Goal: Transaction & Acquisition: Purchase product/service

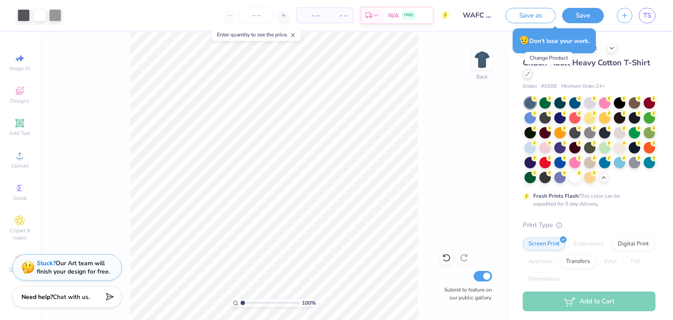
click at [530, 75] on icon at bounding box center [527, 74] width 4 height 4
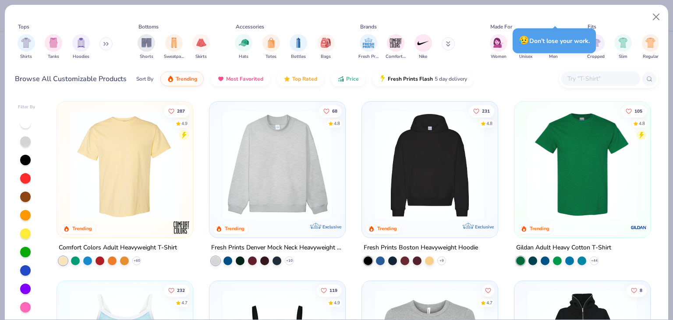
click at [530, 179] on img at bounding box center [582, 165] width 118 height 110
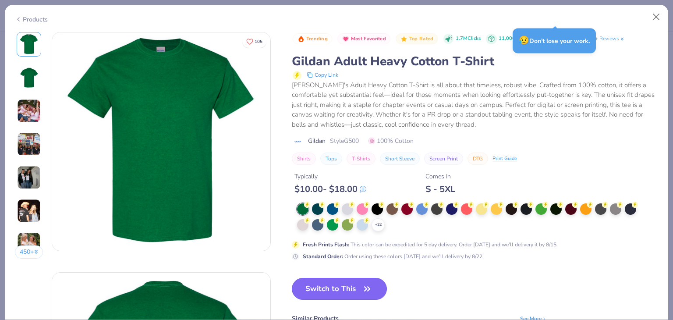
click at [350, 287] on button "Switch to This" at bounding box center [339, 289] width 95 height 22
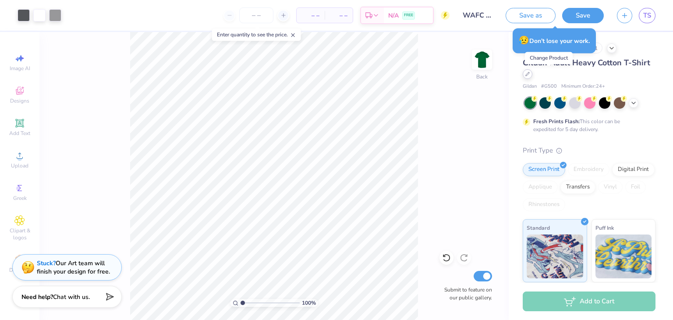
click at [530, 76] on icon at bounding box center [527, 74] width 4 height 4
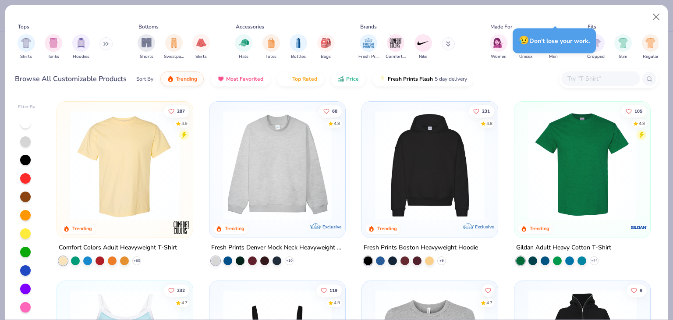
click at [147, 173] on img at bounding box center [125, 165] width 118 height 110
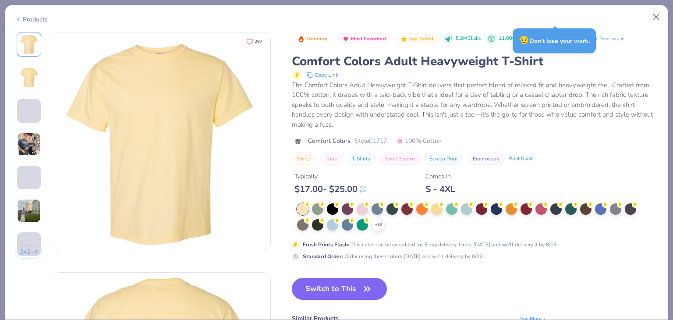
click at [38, 18] on div "Products" at bounding box center [31, 19] width 33 height 9
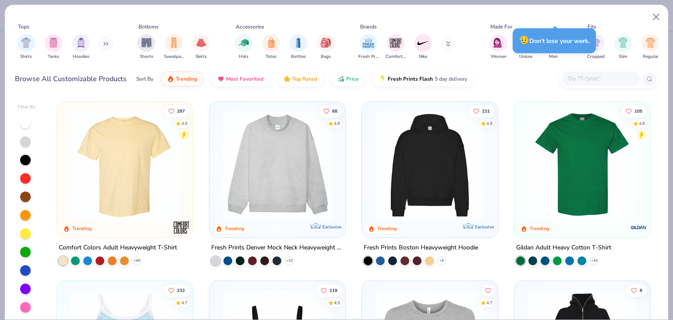
click at [530, 77] on input "text" at bounding box center [599, 79] width 67 height 10
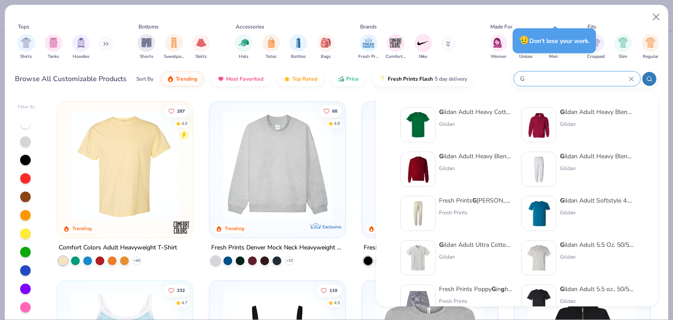
click at [530, 77] on input "G" at bounding box center [574, 79] width 110 height 10
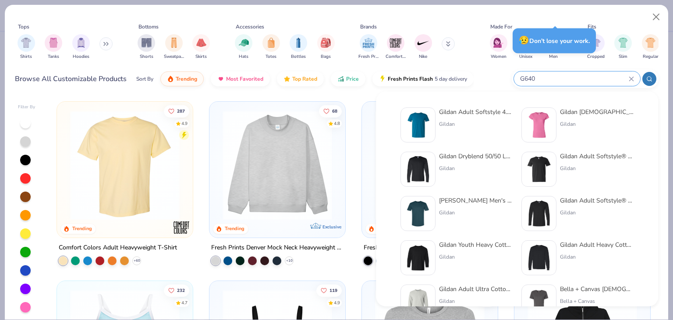
type input "G640"
click at [484, 121] on div "Gildan" at bounding box center [476, 124] width 74 height 8
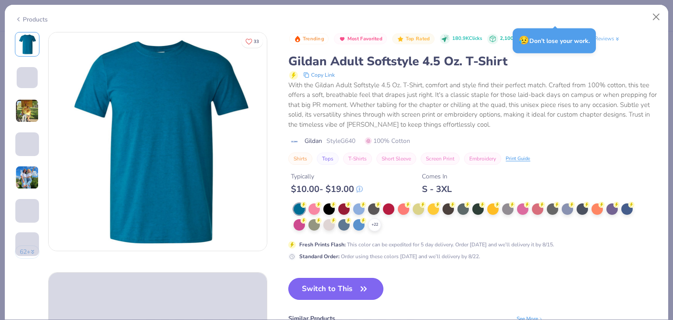
click at [351, 286] on button "Switch to This" at bounding box center [335, 289] width 95 height 22
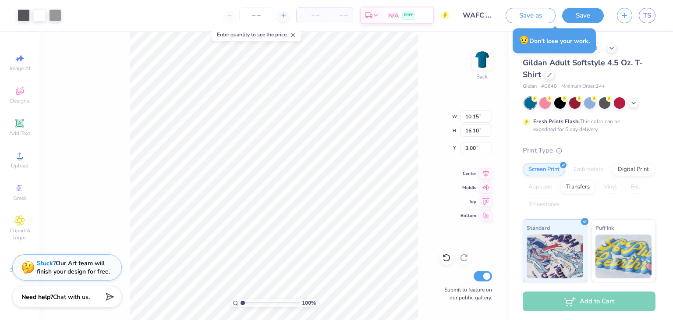
type input "3.00"
click at [530, 104] on icon at bounding box center [633, 102] width 7 height 7
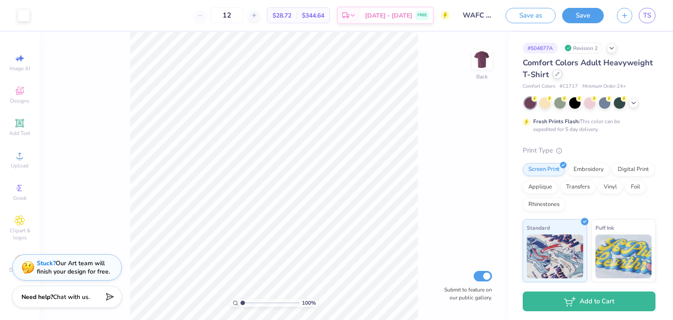
click at [559, 76] on icon at bounding box center [557, 74] width 4 height 4
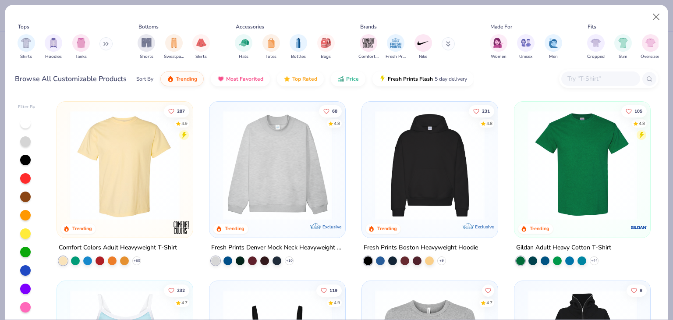
click at [577, 81] on input "text" at bounding box center [599, 79] width 67 height 10
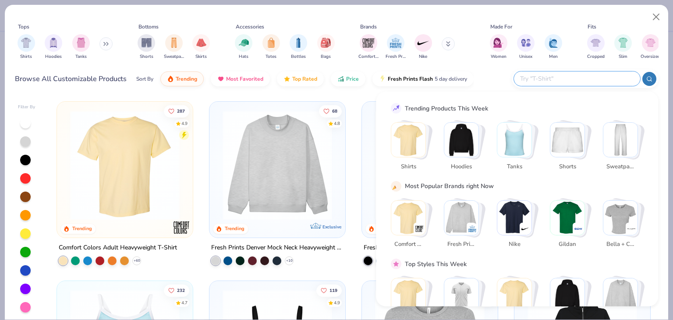
click at [555, 74] on input "text" at bounding box center [576, 79] width 115 height 10
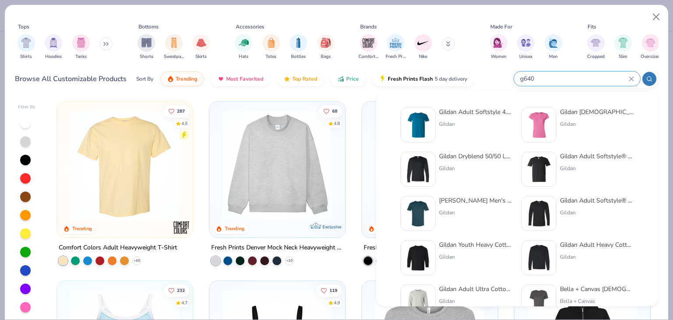
type input "g640"
click at [482, 117] on div "Gildan Adult Softstyle 4.5 Oz. T-Shirt Gildan" at bounding box center [476, 124] width 74 height 35
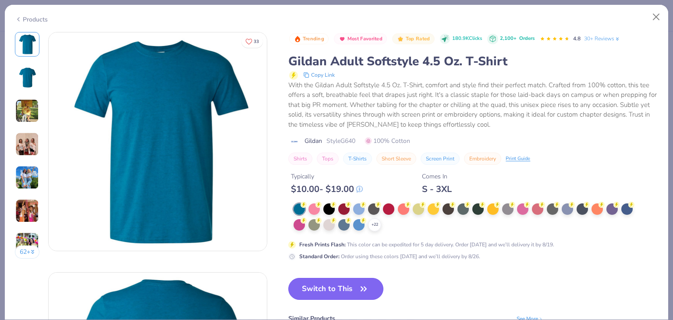
click at [346, 289] on button "Switch to This" at bounding box center [335, 289] width 95 height 22
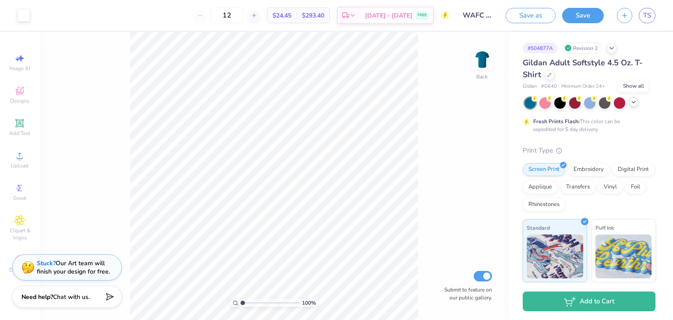
click at [634, 101] on icon at bounding box center [633, 102] width 7 height 7
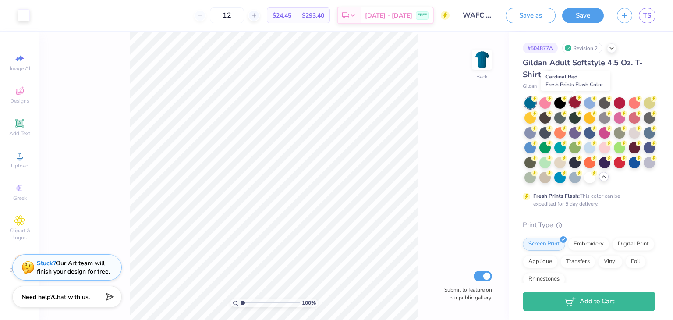
click at [574, 101] on div at bounding box center [574, 101] width 11 height 11
click at [544, 103] on div at bounding box center [544, 101] width 11 height 11
click at [555, 103] on div at bounding box center [559, 101] width 11 height 11
type input "3.00"
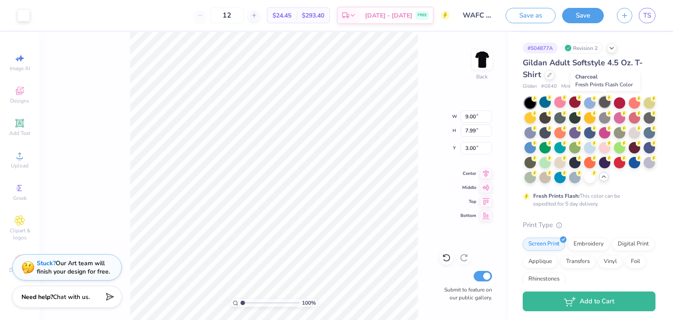
click at [606, 103] on div at bounding box center [604, 101] width 11 height 11
click at [621, 102] on div at bounding box center [619, 101] width 11 height 11
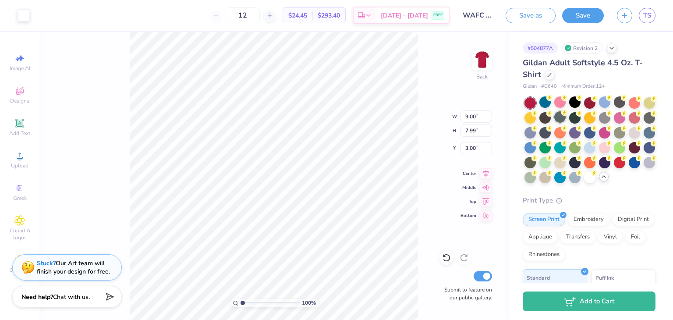
click at [566, 119] on div at bounding box center [559, 116] width 11 height 11
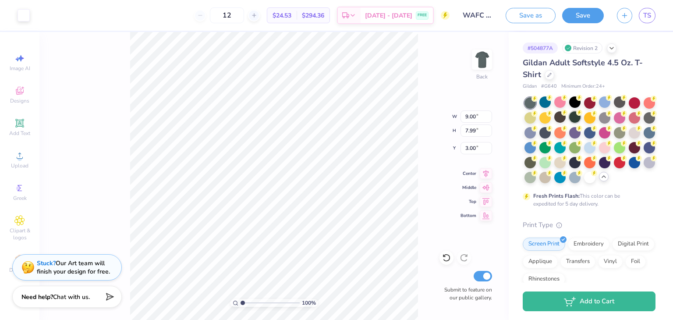
click at [580, 119] on div at bounding box center [574, 116] width 11 height 11
click at [426, 85] on div "100 % Back W 9.00 9.00 " H 7.99 7.99 " Y 3.00 3.00 " Center Middle Top Bottom S…" at bounding box center [273, 176] width 469 height 288
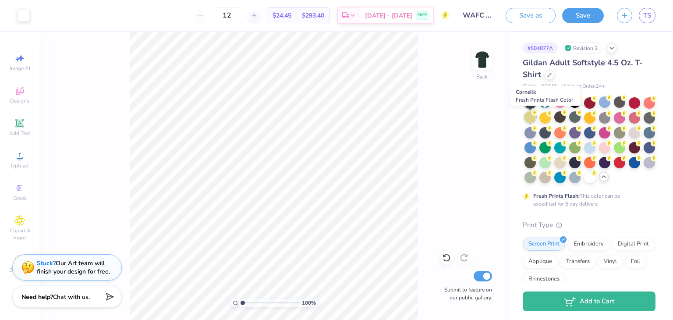
click at [536, 119] on div at bounding box center [529, 116] width 11 height 11
click at [551, 177] on div at bounding box center [544, 176] width 11 height 11
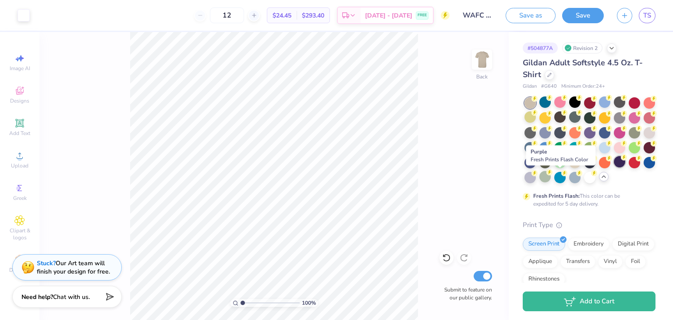
click at [614, 167] on div at bounding box center [619, 161] width 11 height 11
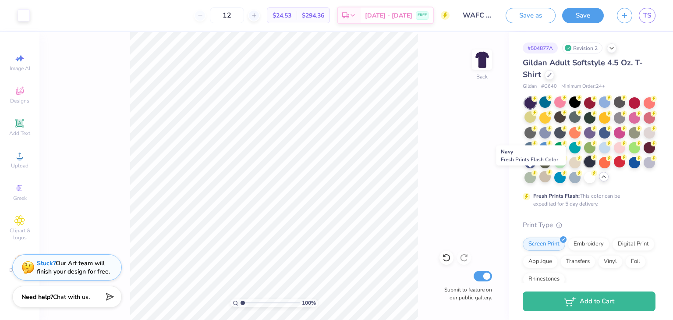
click at [584, 167] on div at bounding box center [589, 161] width 11 height 11
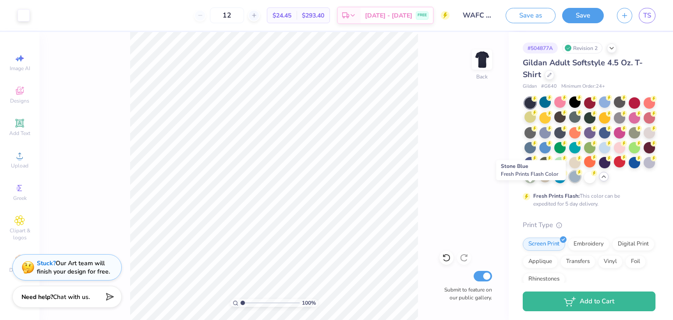
click at [569, 182] on div at bounding box center [574, 176] width 11 height 11
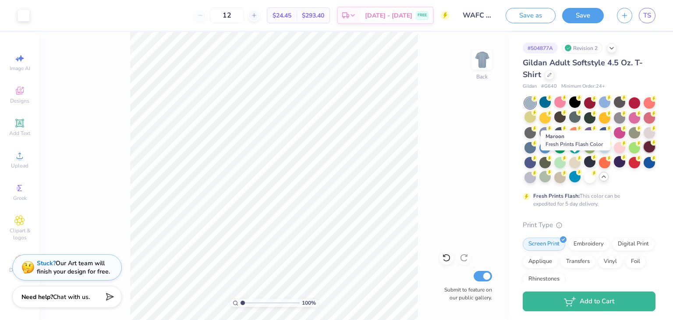
click at [643, 152] on div at bounding box center [648, 146] width 11 height 11
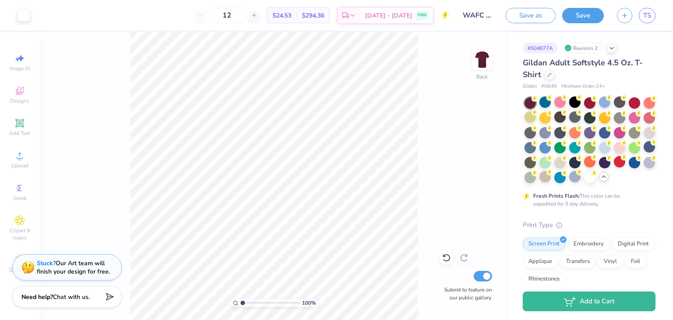
click at [645, 75] on div "Gildan Adult Softstyle 4.5 Oz. T-Shirt" at bounding box center [589, 69] width 133 height 24
click at [610, 134] on div at bounding box center [604, 131] width 11 height 11
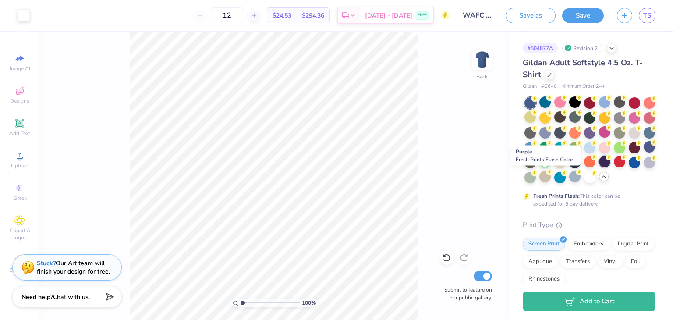
click at [599, 167] on div at bounding box center [604, 161] width 11 height 11
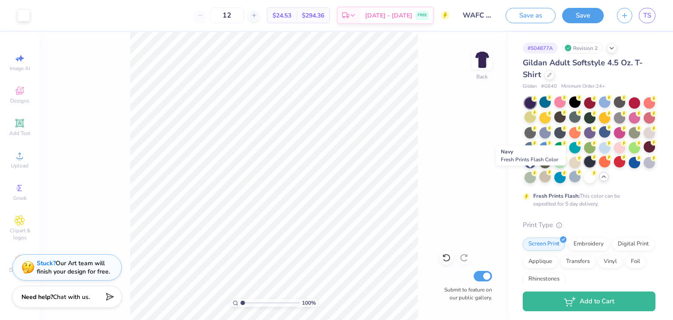
click at [584, 167] on div at bounding box center [589, 161] width 11 height 11
click at [599, 167] on div at bounding box center [604, 161] width 11 height 11
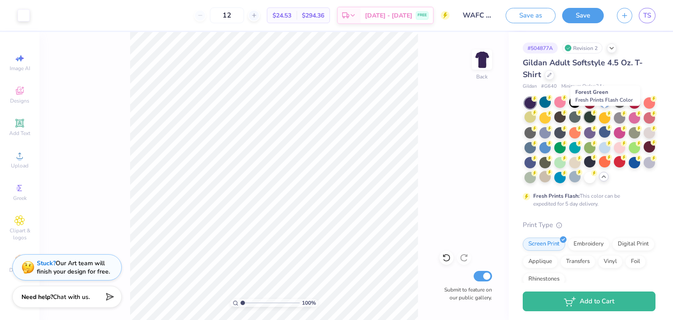
click at [595, 119] on div at bounding box center [589, 116] width 11 height 11
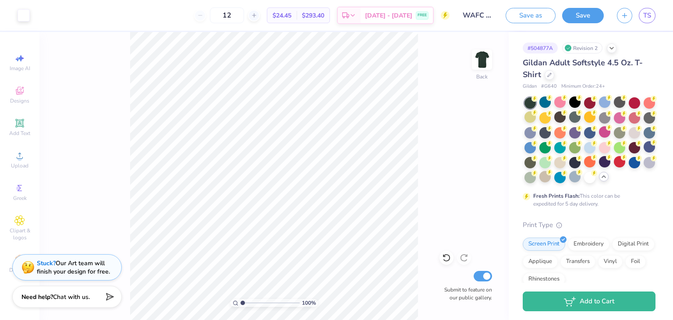
click at [655, 85] on div "# 504877A Revision 2 Gildan Adult Softstyle 4.5 Oz. T-Shirt Gildan # G640 Minim…" at bounding box center [591, 262] width 164 height 460
click at [655, 137] on div "# 504877A Revision 2 Gildan Adult Softstyle 4.5 Oz. T-Shirt Gildan # G640 Minim…" at bounding box center [591, 262] width 164 height 460
click at [580, 162] on div at bounding box center [574, 161] width 11 height 11
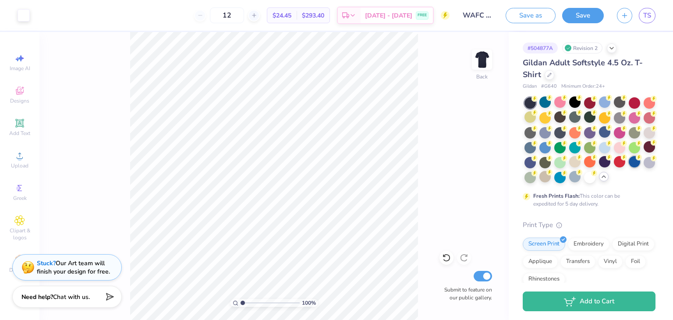
click at [629, 167] on div at bounding box center [634, 161] width 11 height 11
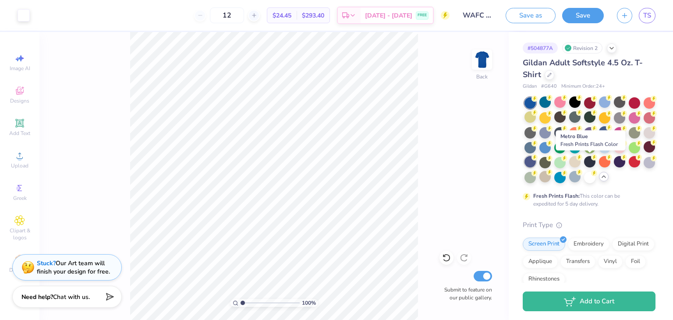
click at [536, 163] on div at bounding box center [529, 161] width 11 height 11
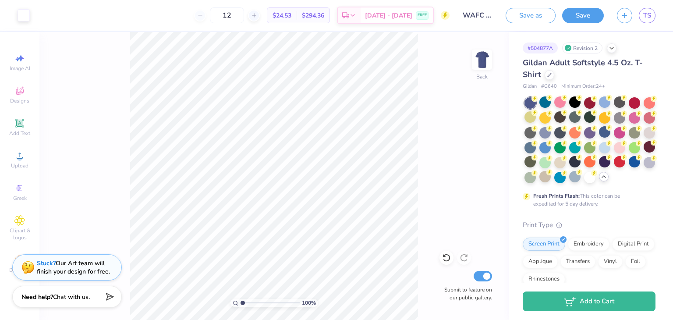
click at [646, 39] on div "# 504877A Revision 2 Gildan Adult Softstyle 4.5 Oz. T-Shirt Gildan # G640 Minim…" at bounding box center [591, 262] width 164 height 460
click at [547, 101] on div at bounding box center [544, 101] width 11 height 11
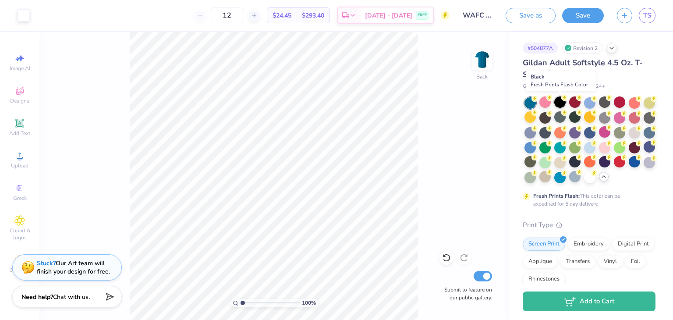
click at [562, 101] on div at bounding box center [559, 101] width 11 height 11
click at [573, 103] on div at bounding box center [574, 101] width 11 height 11
click at [601, 103] on div at bounding box center [604, 101] width 11 height 11
click at [625, 118] on div at bounding box center [619, 116] width 11 height 11
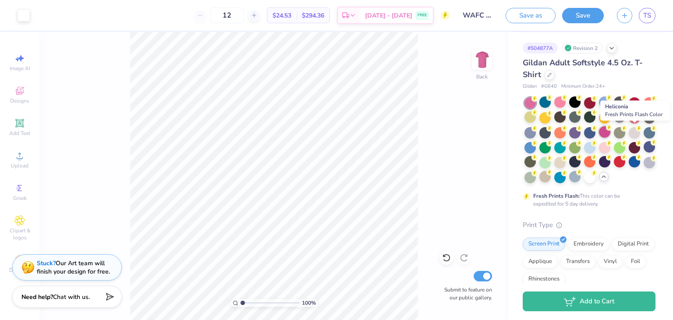
click at [610, 132] on div at bounding box center [604, 131] width 11 height 11
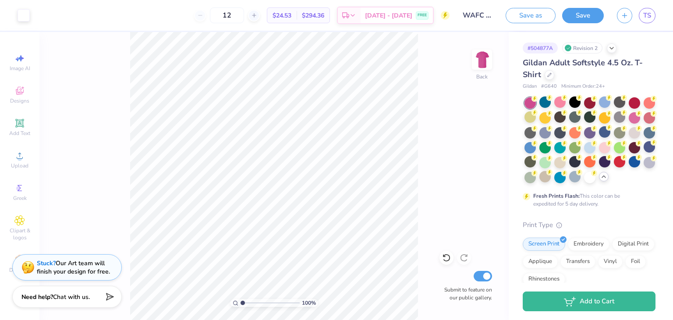
click at [645, 42] on div "# 504877A Revision 2 Gildan Adult Softstyle 4.5 Oz. T-Shirt Gildan # G640 Minim…" at bounding box center [591, 262] width 164 height 460
click at [614, 138] on div at bounding box center [619, 131] width 11 height 11
click at [643, 138] on div at bounding box center [648, 131] width 11 height 11
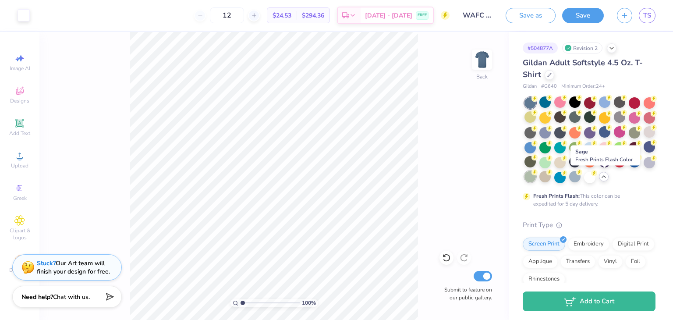
click at [536, 178] on div at bounding box center [529, 176] width 11 height 11
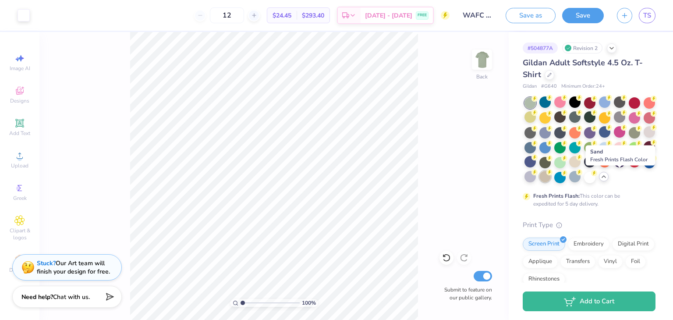
click at [551, 178] on div at bounding box center [544, 176] width 11 height 11
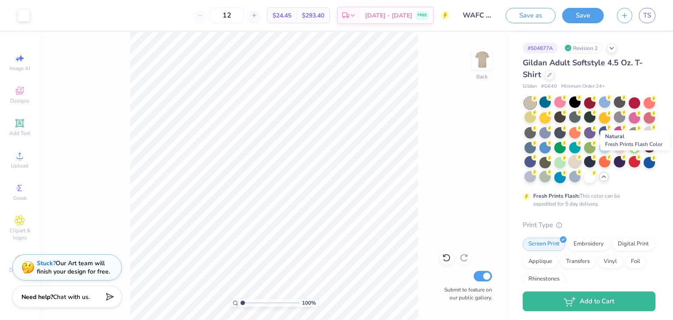
click at [580, 162] on div at bounding box center [574, 161] width 11 height 11
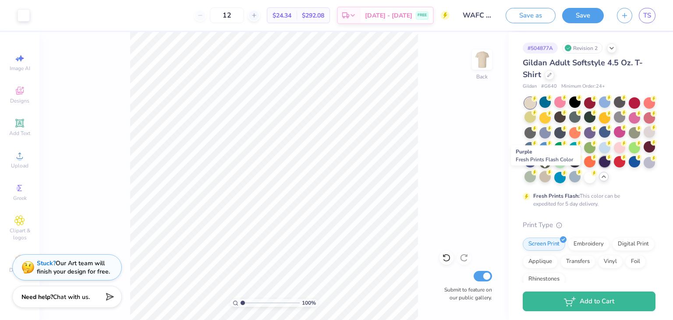
click at [599, 167] on div at bounding box center [604, 161] width 11 height 11
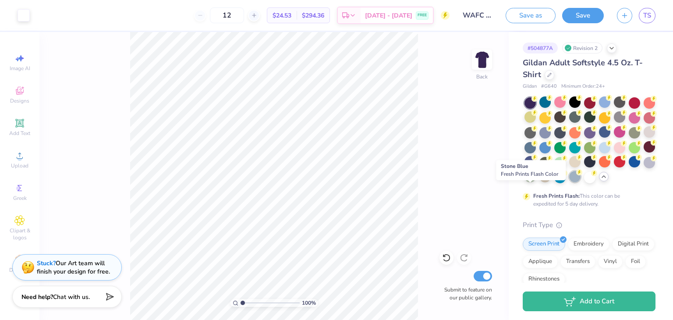
click at [569, 182] on div at bounding box center [574, 176] width 11 height 11
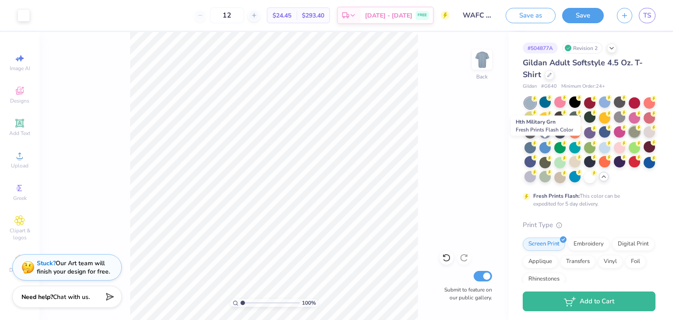
click at [629, 138] on div at bounding box center [634, 131] width 11 height 11
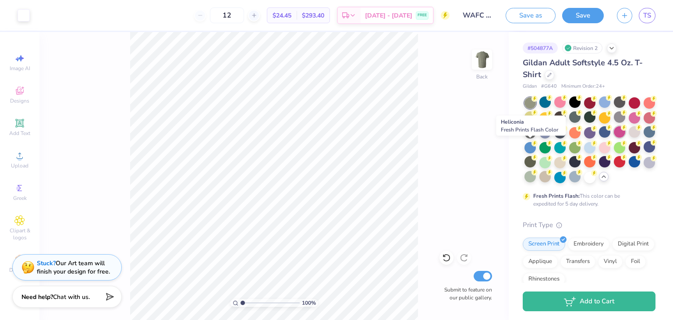
click at [614, 138] on div at bounding box center [619, 131] width 11 height 11
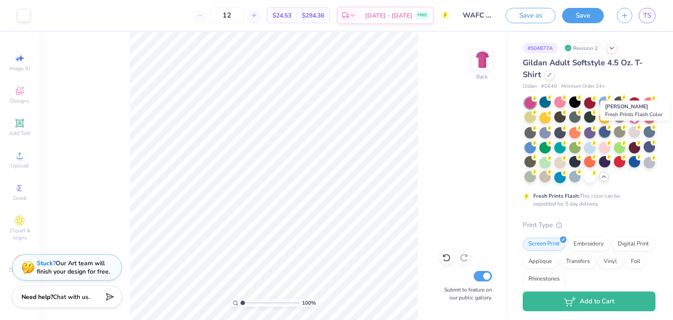
click at [610, 133] on div at bounding box center [604, 131] width 11 height 11
click at [636, 39] on div "# 504877A Revision 2 Gildan Adult Softstyle 4.5 Oz. T-Shirt Gildan # G640 Minim…" at bounding box center [591, 262] width 164 height 460
click at [650, 75] on div "# 504877A Revision 2 Gildan Adult Softstyle 4.5 Oz. T-Shirt Gildan # G640 Minim…" at bounding box center [591, 262] width 164 height 460
click at [584, 167] on div at bounding box center [589, 161] width 11 height 11
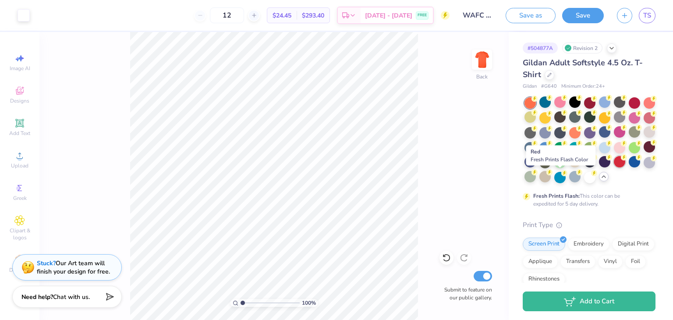
click at [614, 167] on div at bounding box center [619, 161] width 11 height 11
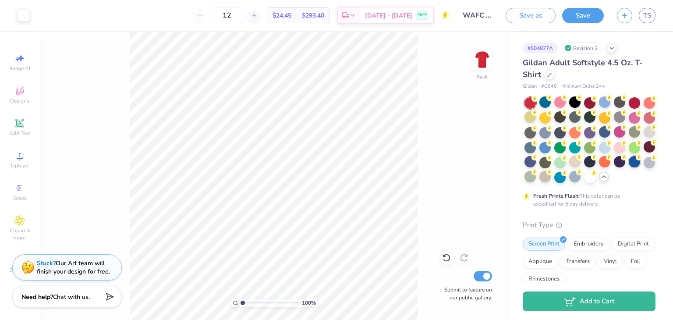
click at [629, 167] on div at bounding box center [634, 161] width 11 height 11
click at [636, 103] on div at bounding box center [634, 101] width 11 height 11
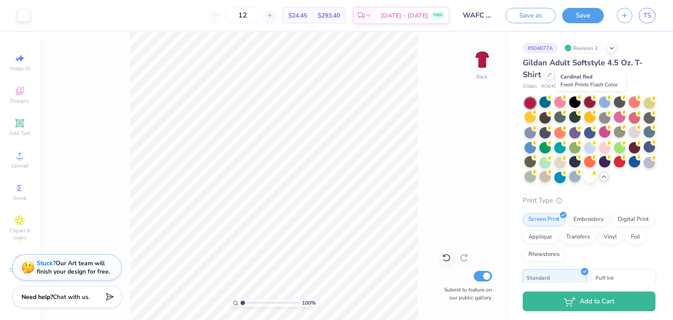
click at [592, 102] on div at bounding box center [589, 101] width 11 height 11
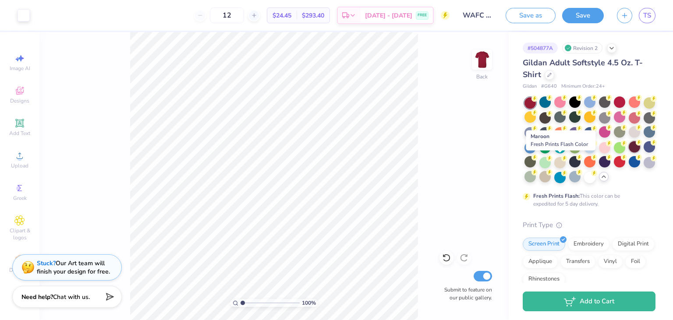
click at [629, 152] on div at bounding box center [634, 146] width 11 height 11
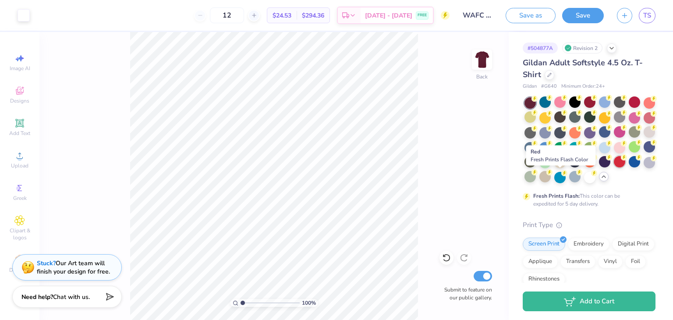
click at [614, 167] on div at bounding box center [619, 161] width 11 height 11
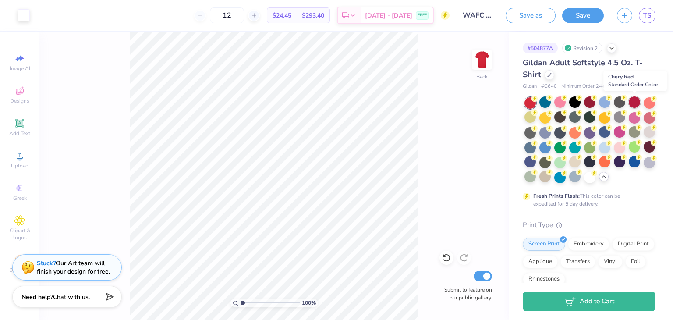
click at [638, 100] on div at bounding box center [634, 101] width 11 height 11
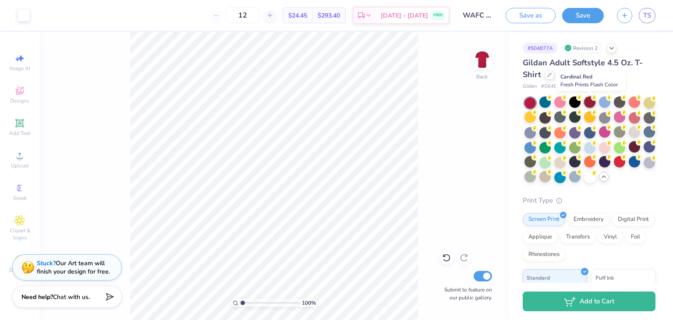
click at [592, 103] on div at bounding box center [589, 101] width 11 height 11
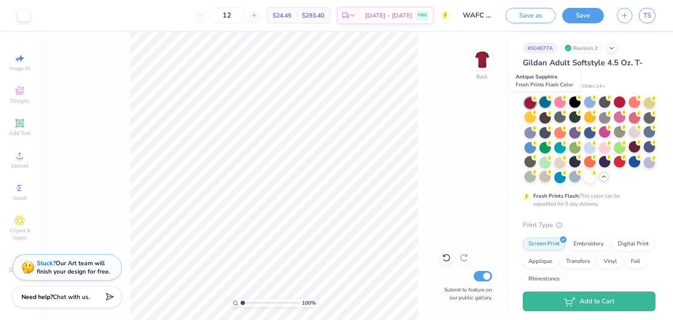
click at [546, 102] on div at bounding box center [544, 101] width 11 height 11
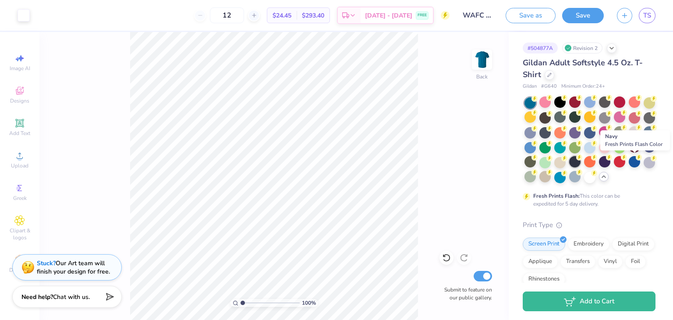
click at [580, 162] on div at bounding box center [574, 161] width 11 height 11
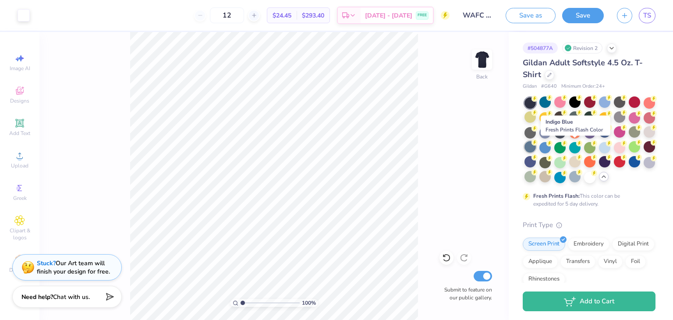
click at [536, 148] on div at bounding box center [529, 146] width 11 height 11
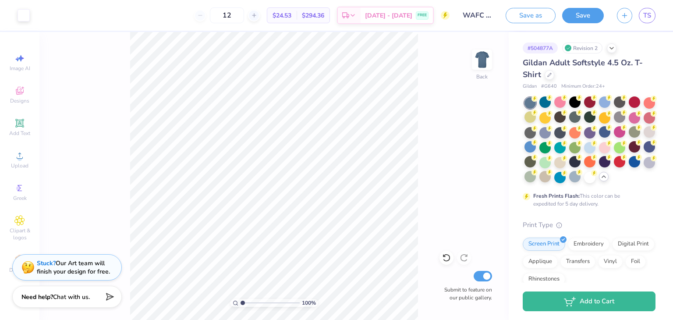
click at [638, 230] on div "Print Type" at bounding box center [589, 225] width 133 height 10
click at [545, 102] on div at bounding box center [544, 101] width 11 height 11
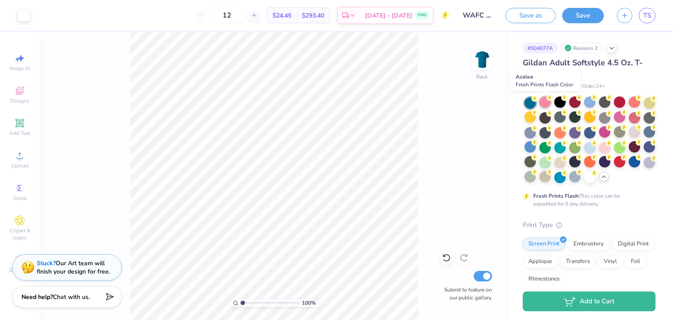
click at [547, 101] on div at bounding box center [544, 101] width 11 height 11
click at [560, 102] on div at bounding box center [559, 101] width 11 height 11
click at [573, 103] on div at bounding box center [574, 101] width 11 height 11
click at [651, 201] on div "# 504877A Revision 2 Gildan Adult Softstyle 4.5 Oz. T-Shirt Gildan # G640 Minim…" at bounding box center [591, 262] width 164 height 460
click at [587, 103] on div at bounding box center [589, 101] width 11 height 11
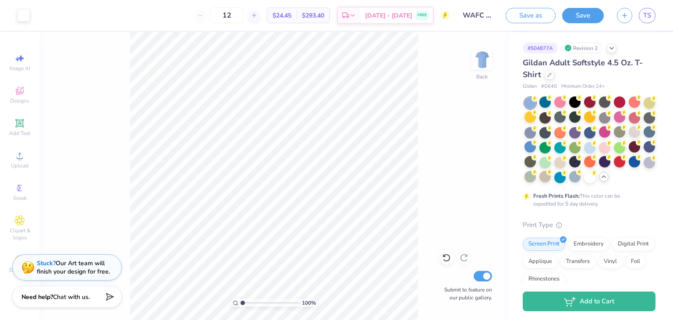
click at [649, 209] on div "# 504877A Revision 2 Gildan Adult Softstyle 4.5 Oz. T-Shirt Gildan # G640 Minim…" at bounding box center [591, 262] width 164 height 460
click at [599, 167] on div at bounding box center [604, 161] width 11 height 11
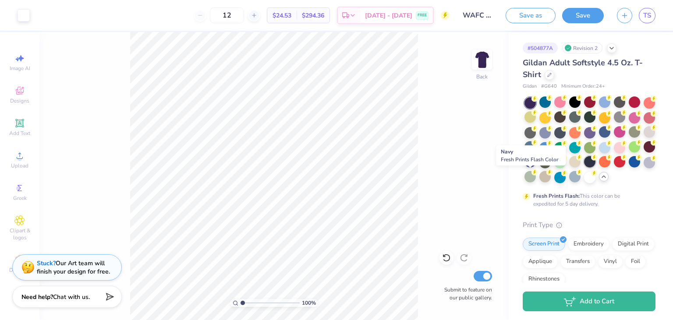
click at [584, 167] on div at bounding box center [589, 161] width 11 height 11
click at [652, 72] on div "# 504877A Revision 2 Gildan Adult Softstyle 4.5 Oz. T-Shirt Gildan # G640 Minim…" at bounding box center [591, 262] width 164 height 460
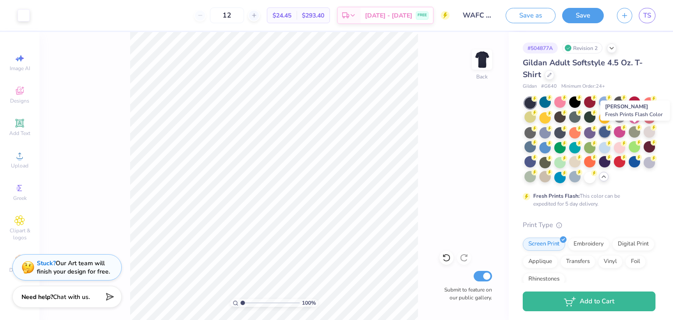
click at [610, 134] on div at bounding box center [604, 131] width 11 height 11
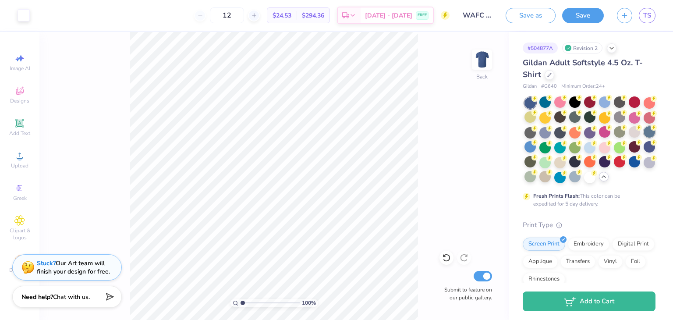
click at [643, 138] on div at bounding box center [648, 131] width 11 height 11
click at [643, 152] on div at bounding box center [648, 146] width 11 height 11
click at [655, 240] on div "# 504877A Revision 2 Gildan Adult Softstyle 4.5 Oz. T-Shirt Gildan # G640 Minim…" at bounding box center [591, 262] width 164 height 460
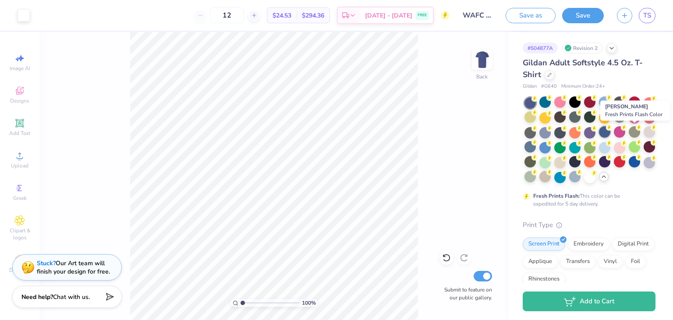
click at [610, 134] on div at bounding box center [604, 131] width 11 height 11
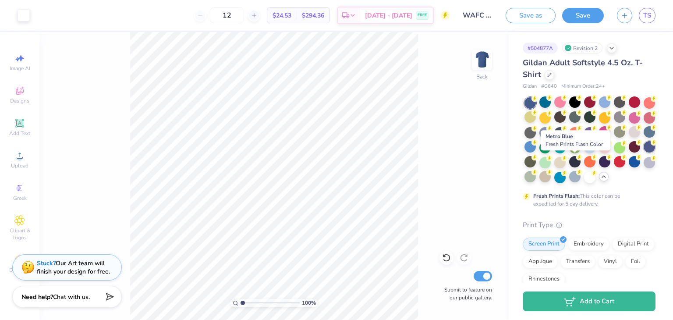
click at [643, 152] on div at bounding box center [648, 146] width 11 height 11
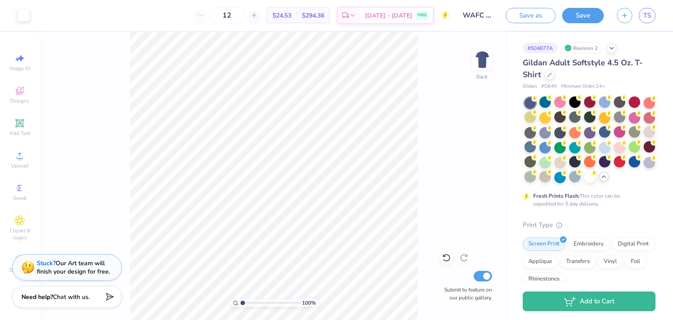
click at [633, 47] on div "# 504877A Revision 2" at bounding box center [589, 47] width 133 height 11
click at [503, 188] on div "100 % Back Submit to feature on our public gallery." at bounding box center [273, 176] width 469 height 288
click at [655, 209] on div "# 504877A Revision 2 Gildan Adult Softstyle 4.5 Oz. T-Shirt Gildan # G640 Minim…" at bounding box center [591, 262] width 164 height 460
click at [654, 228] on div "# 504877A Revision 2 Gildan Adult Softstyle 4.5 Oz. T-Shirt Gildan # G640 Minim…" at bounding box center [591, 262] width 164 height 460
click at [592, 103] on div at bounding box center [589, 101] width 11 height 11
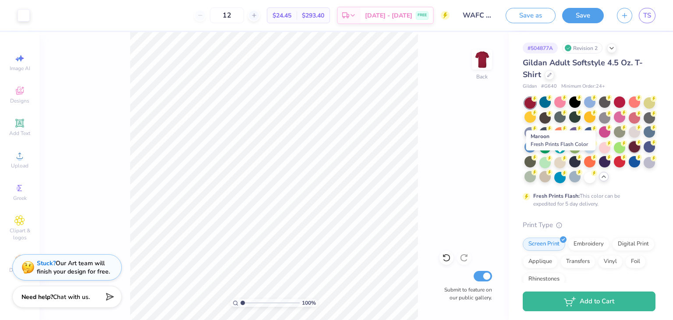
click at [629, 152] on div at bounding box center [634, 146] width 11 height 11
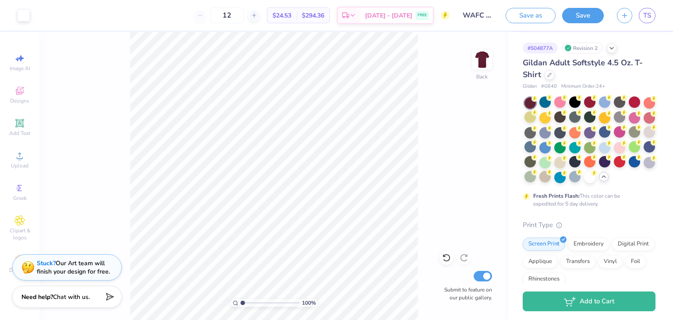
click at [647, 208] on div "Fresh Prints Flash: This color can be expedited for 5 day delivery." at bounding box center [589, 152] width 133 height 110
click at [536, 148] on div at bounding box center [529, 146] width 11 height 11
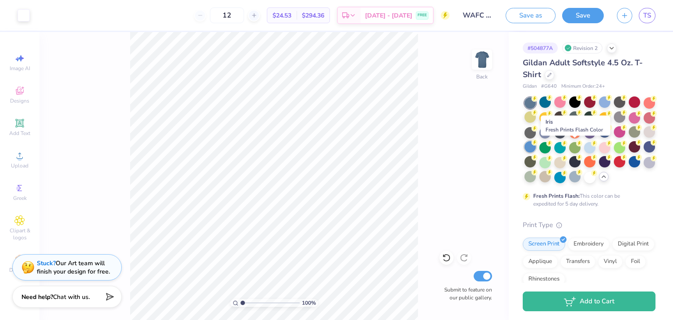
click at [536, 150] on div at bounding box center [529, 146] width 11 height 11
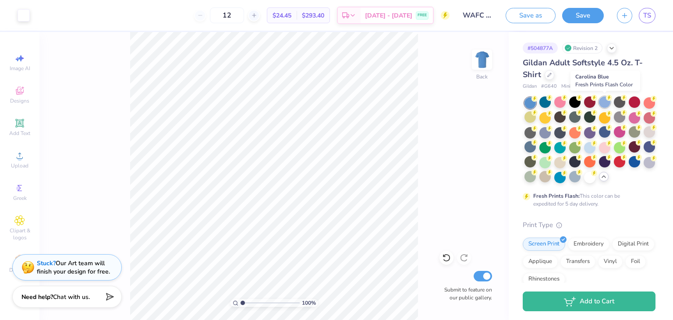
click at [603, 103] on div at bounding box center [604, 101] width 11 height 11
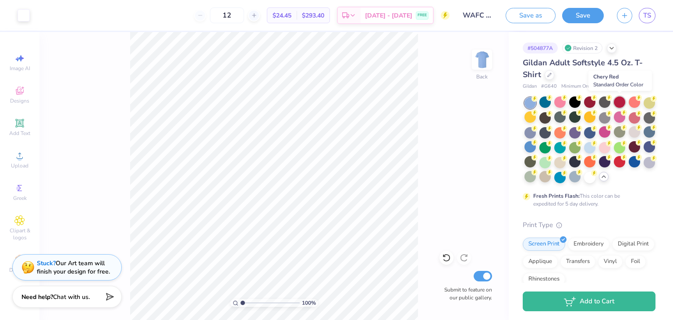
click at [617, 104] on div at bounding box center [619, 101] width 11 height 11
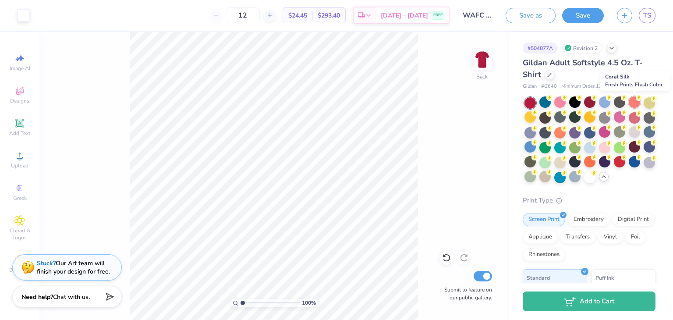
click at [633, 105] on div at bounding box center [634, 101] width 11 height 11
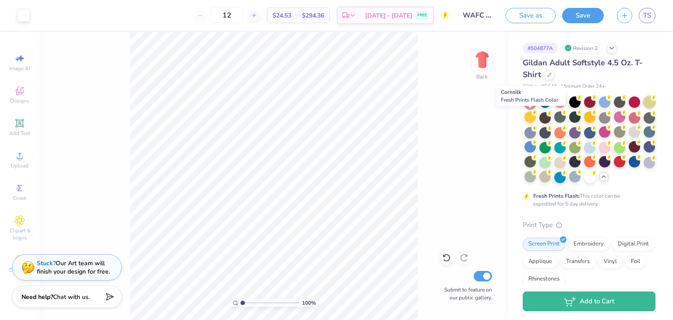
click at [643, 108] on div at bounding box center [648, 101] width 11 height 11
click at [536, 116] on div at bounding box center [529, 116] width 11 height 11
click at [551, 117] on div at bounding box center [544, 116] width 11 height 11
click at [566, 118] on div at bounding box center [559, 116] width 11 height 11
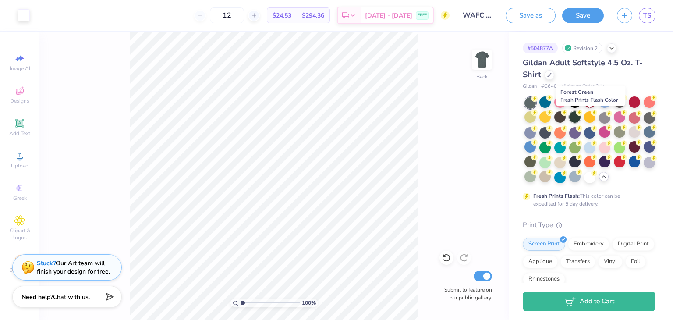
click at [580, 118] on div at bounding box center [574, 116] width 11 height 11
click at [595, 118] on div at bounding box center [589, 116] width 11 height 11
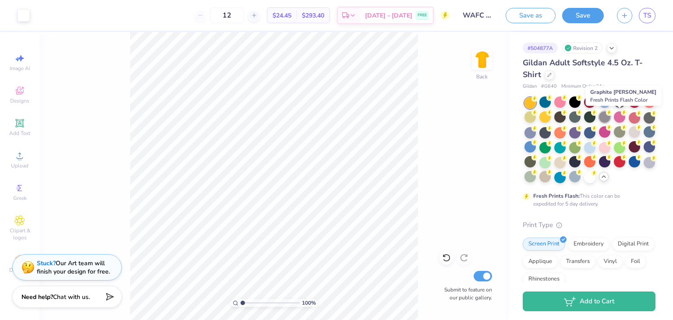
click at [610, 118] on div at bounding box center [604, 116] width 11 height 11
click at [625, 118] on div at bounding box center [619, 116] width 11 height 11
click at [610, 117] on div at bounding box center [604, 116] width 11 height 11
click at [643, 208] on div "Fresh Prints Flash: This color can be expedited for 5 day delivery." at bounding box center [589, 152] width 133 height 110
click at [625, 117] on div at bounding box center [619, 116] width 11 height 11
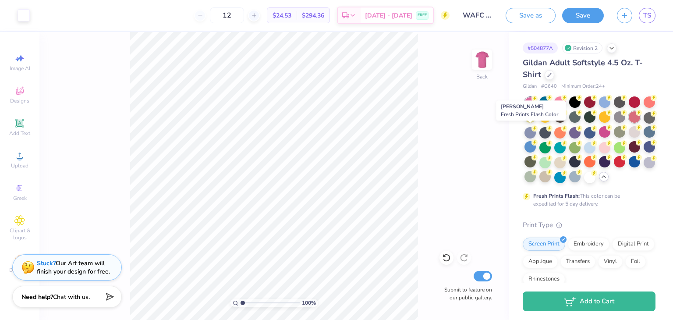
click at [629, 123] on div at bounding box center [634, 116] width 11 height 11
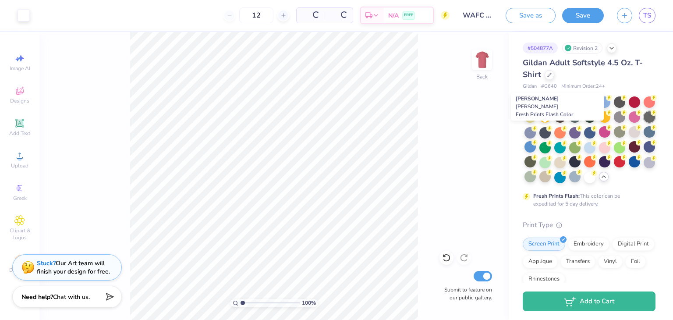
click at [643, 123] on div at bounding box center [648, 116] width 11 height 11
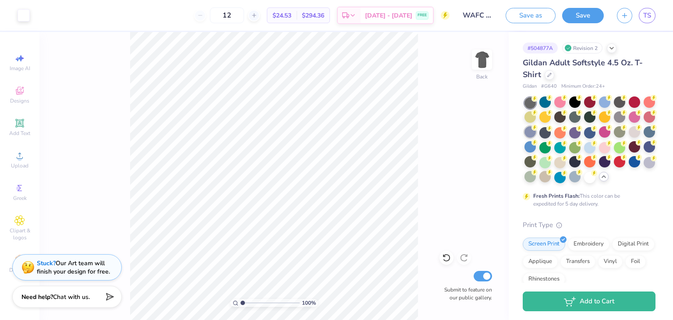
click at [536, 131] on div at bounding box center [529, 131] width 11 height 11
click at [551, 132] on div at bounding box center [544, 131] width 11 height 11
click at [566, 132] on div at bounding box center [559, 131] width 11 height 11
click at [580, 132] on div at bounding box center [574, 131] width 11 height 11
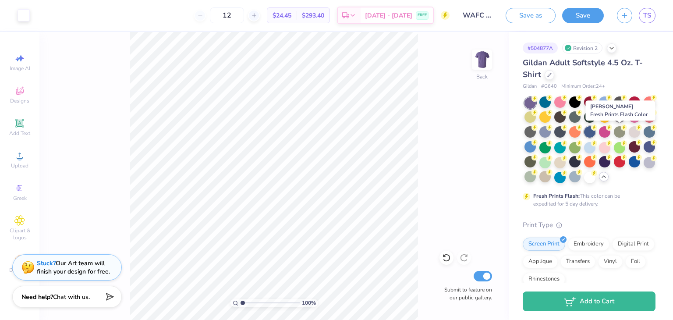
click at [595, 133] on div at bounding box center [589, 131] width 11 height 11
click at [610, 133] on div at bounding box center [604, 131] width 11 height 11
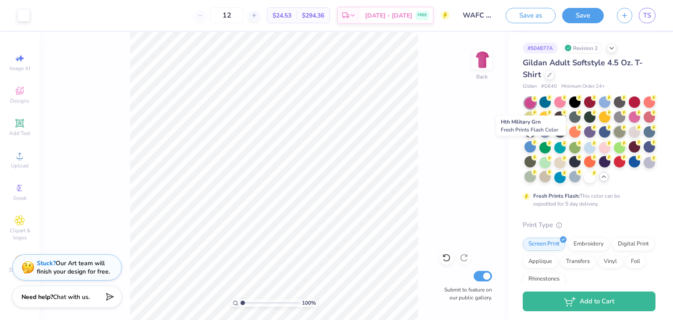
click at [614, 138] on div at bounding box center [619, 131] width 11 height 11
click at [629, 138] on div at bounding box center [634, 131] width 11 height 11
click at [643, 138] on div at bounding box center [648, 131] width 11 height 11
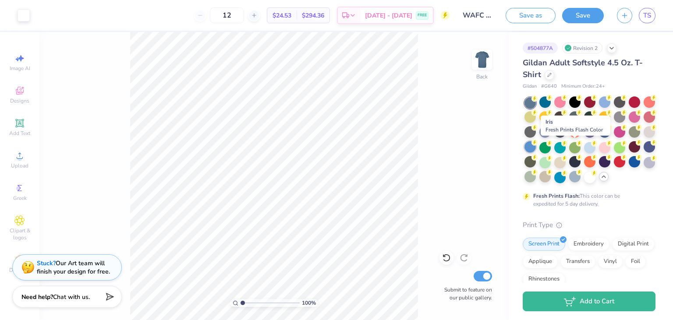
click at [536, 146] on div at bounding box center [529, 146] width 11 height 11
click at [551, 147] on div at bounding box center [544, 146] width 11 height 11
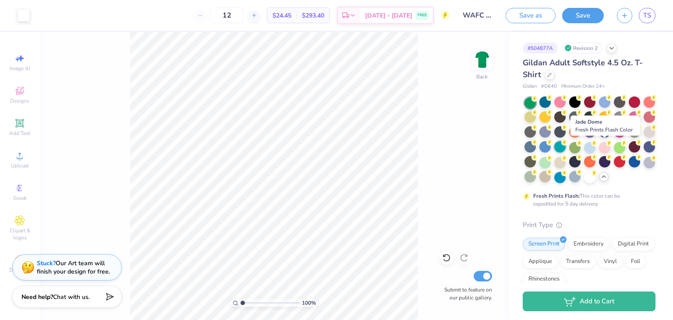
click at [566, 147] on div at bounding box center [559, 146] width 11 height 11
click at [580, 147] on div at bounding box center [574, 146] width 11 height 11
click at [595, 146] on div at bounding box center [589, 146] width 11 height 11
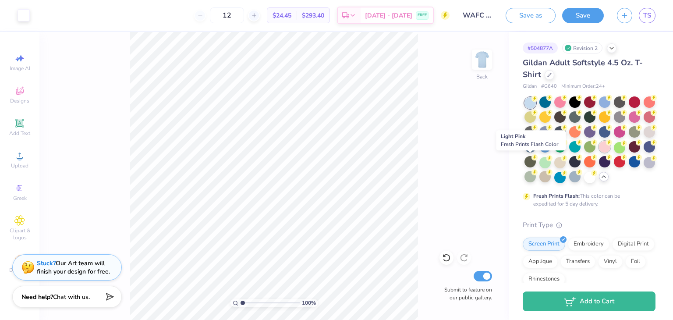
click at [599, 152] on div at bounding box center [604, 146] width 11 height 11
click at [614, 152] on div at bounding box center [619, 146] width 11 height 11
click at [629, 152] on div at bounding box center [634, 146] width 11 height 11
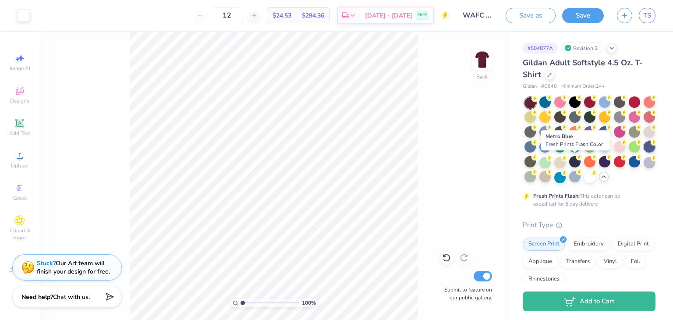
click at [643, 152] on div at bounding box center [648, 146] width 11 height 11
click at [536, 162] on div at bounding box center [529, 161] width 11 height 11
click at [659, 233] on div "# 504877A Revision 2 Gildan Adult Softstyle 4.5 Oz. T-Shirt Gildan # G640 Minim…" at bounding box center [591, 262] width 164 height 460
click at [551, 162] on div at bounding box center [544, 161] width 11 height 11
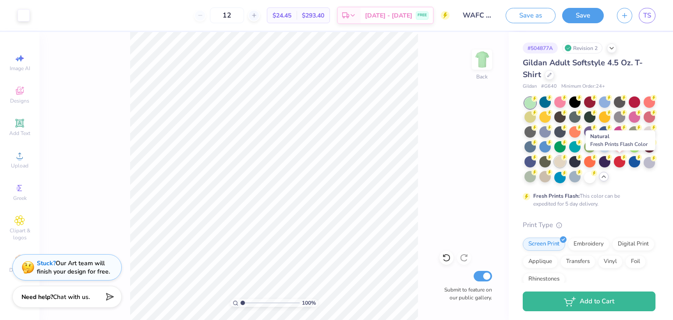
click at [566, 163] on div at bounding box center [559, 161] width 11 height 11
click at [580, 163] on div at bounding box center [574, 161] width 11 height 11
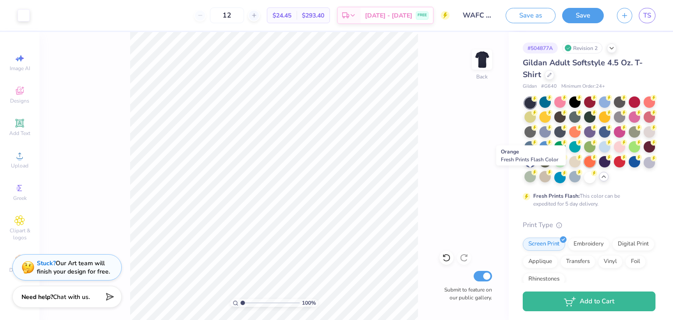
click at [584, 167] on div at bounding box center [589, 161] width 11 height 11
click at [599, 167] on div at bounding box center [604, 161] width 11 height 11
click at [614, 167] on div at bounding box center [619, 161] width 11 height 11
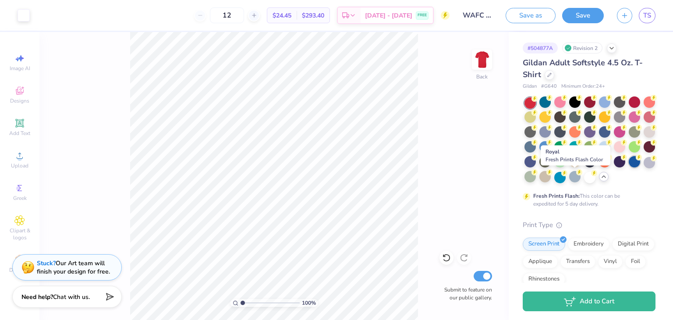
click at [629, 167] on div at bounding box center [634, 161] width 11 height 11
click at [643, 167] on div at bounding box center [648, 161] width 11 height 11
click at [536, 178] on div at bounding box center [529, 176] width 11 height 11
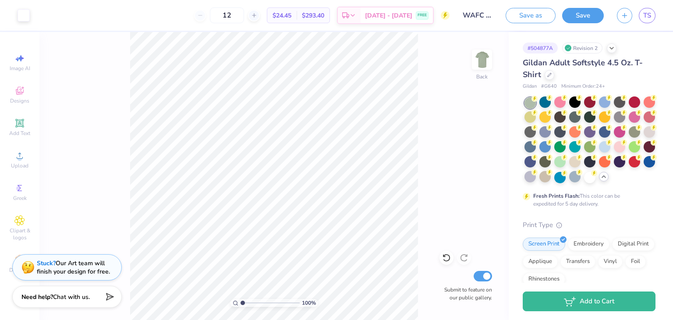
click at [636, 72] on div "Gildan Adult Softstyle 4.5 Oz. T-Shirt" at bounding box center [589, 69] width 133 height 24
click at [587, 104] on div at bounding box center [589, 101] width 11 height 11
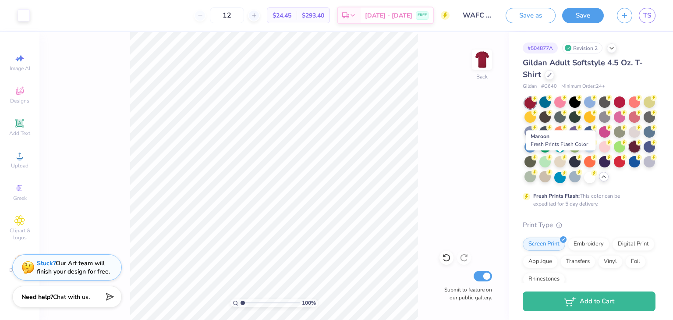
click at [629, 152] on div at bounding box center [634, 146] width 11 height 11
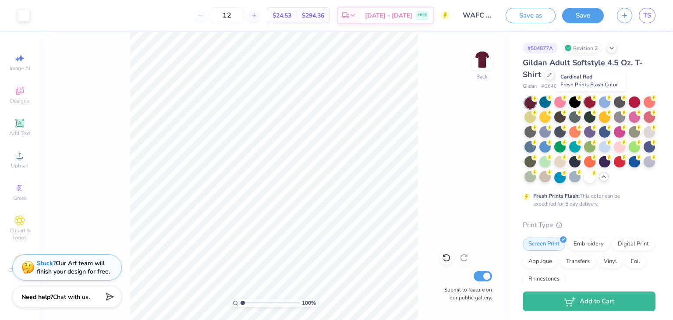
click at [588, 103] on div at bounding box center [589, 101] width 11 height 11
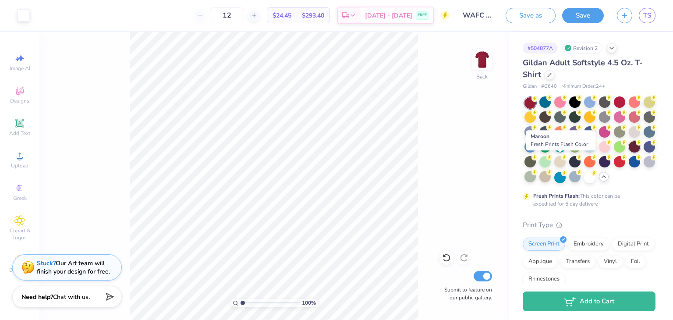
click at [629, 152] on div at bounding box center [634, 146] width 11 height 11
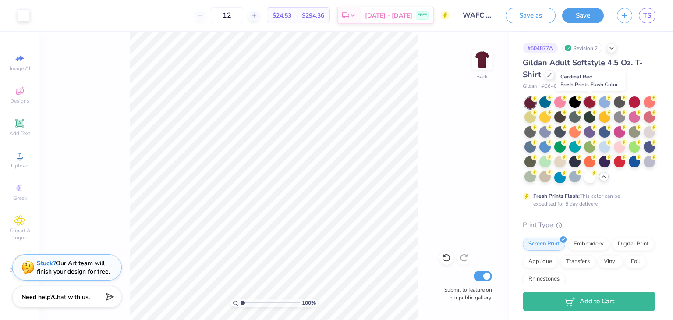
click at [588, 103] on div at bounding box center [589, 101] width 11 height 11
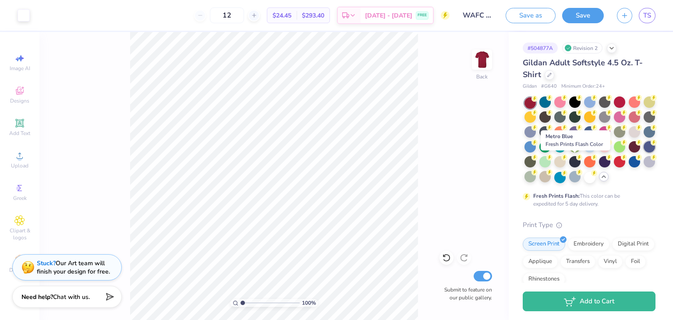
click at [643, 152] on div at bounding box center [648, 146] width 11 height 11
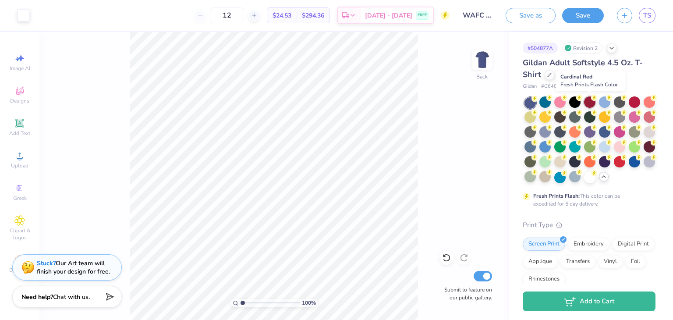
click at [589, 102] on div at bounding box center [589, 101] width 11 height 11
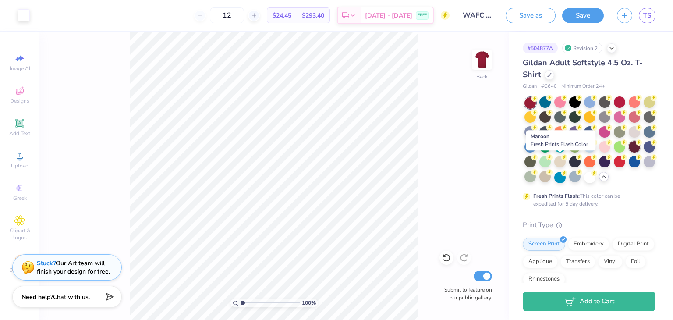
click at [629, 152] on div at bounding box center [634, 146] width 11 height 11
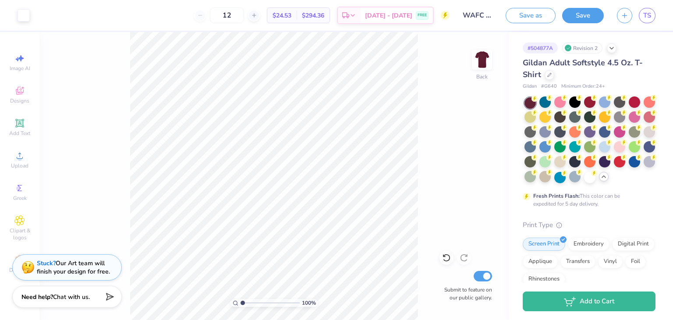
drag, startPoint x: 643, startPoint y: 76, endPoint x: 640, endPoint y: 79, distance: 5.0
click at [643, 78] on div "Gildan Adult Softstyle 4.5 Oz. T-Shirt" at bounding box center [589, 69] width 133 height 24
click at [587, 102] on div at bounding box center [589, 101] width 11 height 11
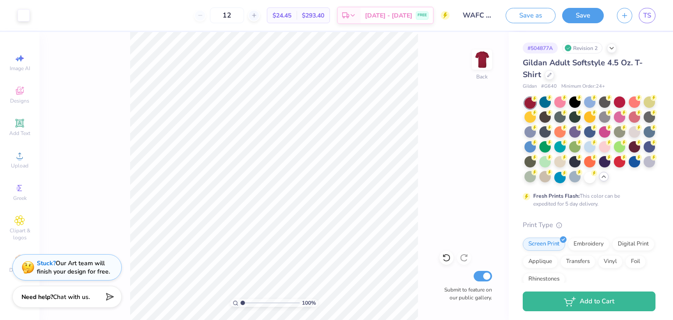
click at [473, 118] on div "100 % Back Submit to feature on our public gallery." at bounding box center [273, 176] width 469 height 288
click at [650, 209] on div "# 504877A Revision 2 Gildan Adult Softstyle 4.5 Oz. T-Shirt Gildan # G640 Minim…" at bounding box center [591, 262] width 164 height 460
click at [614, 167] on div at bounding box center [619, 161] width 11 height 11
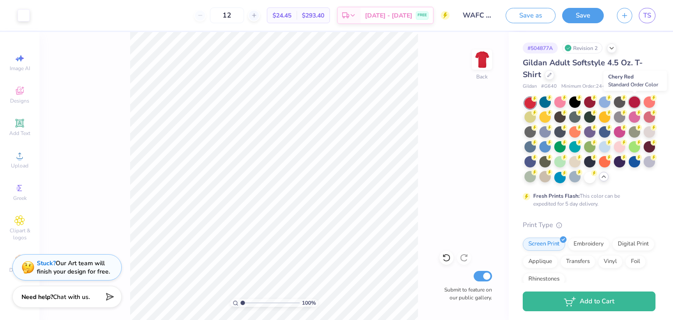
click at [636, 102] on div at bounding box center [634, 101] width 11 height 11
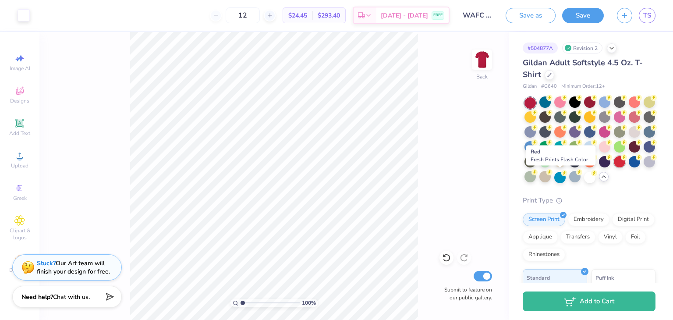
click at [614, 167] on div at bounding box center [619, 161] width 11 height 11
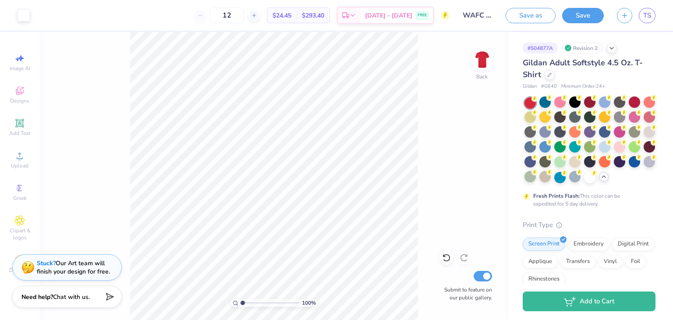
click at [648, 72] on div "Gildan Adult Softstyle 4.5 Oz. T-Shirt" at bounding box center [589, 69] width 133 height 24
click at [629, 167] on div at bounding box center [634, 161] width 11 height 11
click at [653, 216] on div "# 504877A Revision 2 Gildan Adult Softstyle 4.5 Oz. T-Shirt Gildan # G640 Minim…" at bounding box center [591, 262] width 164 height 460
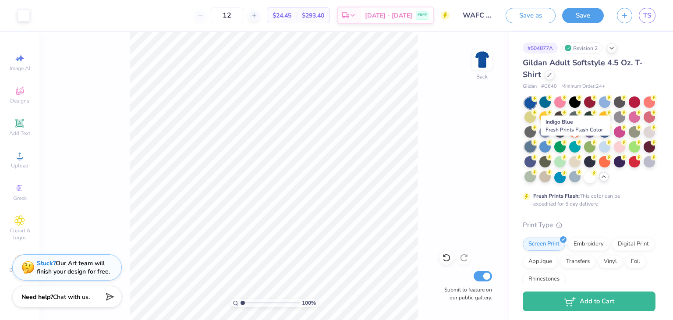
click at [536, 147] on div at bounding box center [529, 146] width 11 height 11
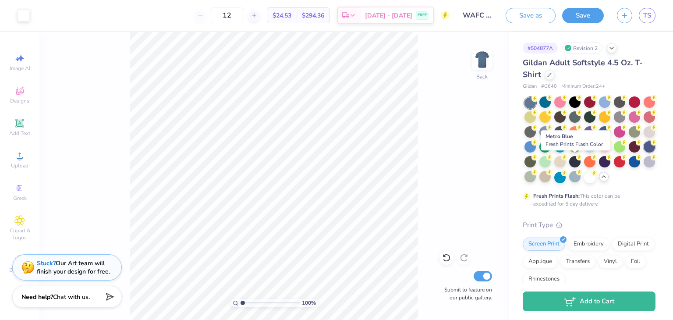
click at [643, 152] on div at bounding box center [648, 146] width 11 height 11
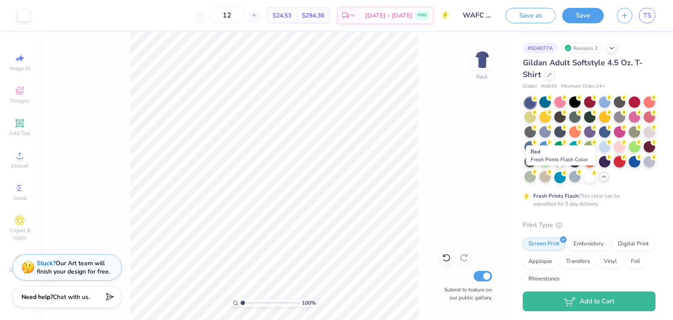
click at [614, 167] on div at bounding box center [619, 161] width 11 height 11
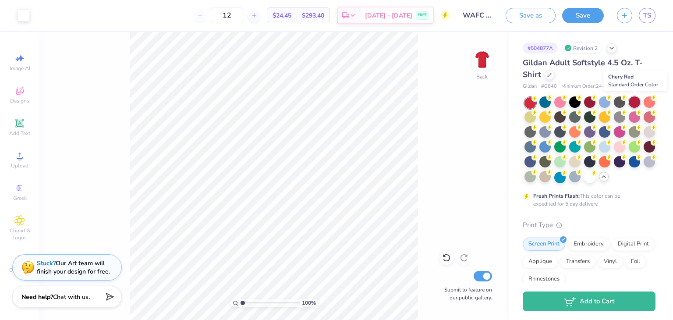
click at [635, 102] on div at bounding box center [634, 101] width 11 height 11
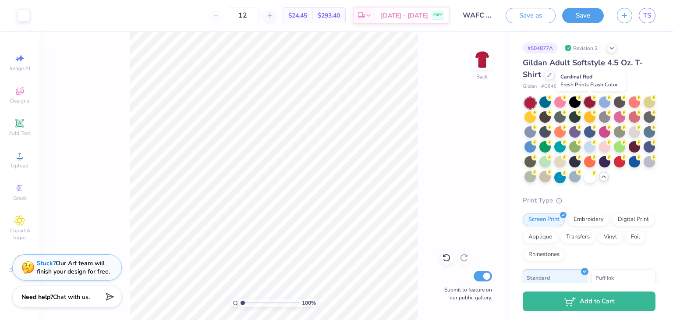
click at [588, 103] on div at bounding box center [589, 101] width 11 height 11
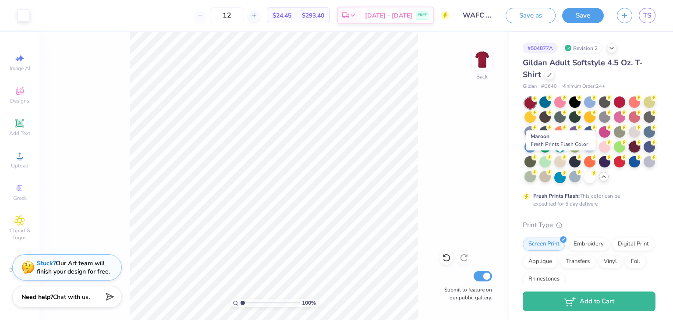
click at [629, 152] on div at bounding box center [634, 146] width 11 height 11
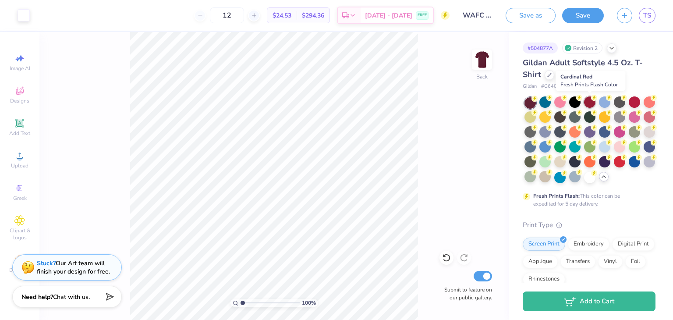
click at [592, 103] on div at bounding box center [589, 101] width 11 height 11
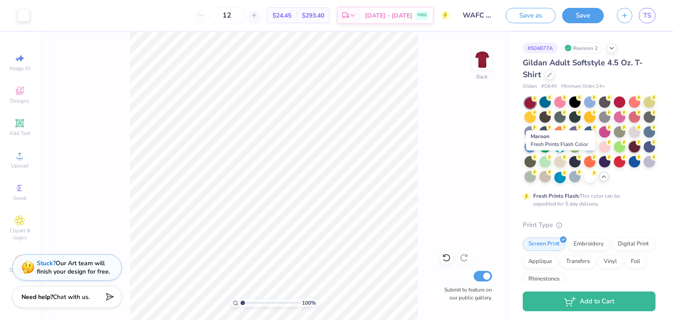
click at [629, 152] on div at bounding box center [634, 146] width 11 height 11
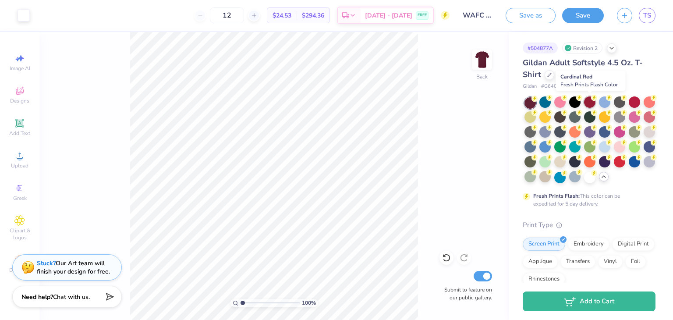
click at [590, 104] on div at bounding box center [589, 101] width 11 height 11
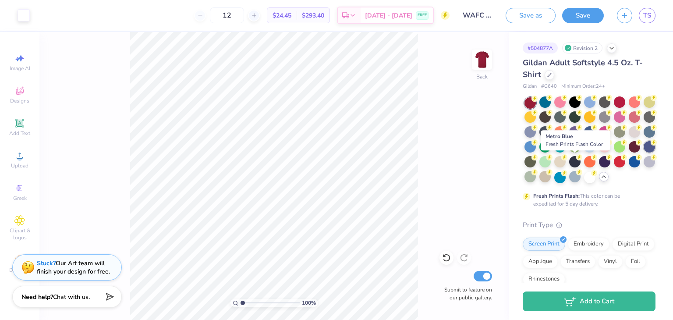
click at [643, 152] on div at bounding box center [648, 146] width 11 height 11
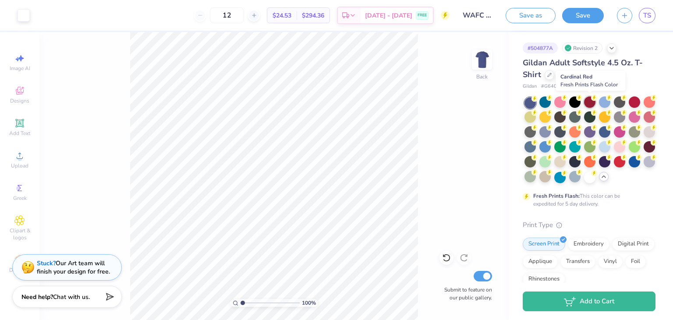
click at [590, 104] on div at bounding box center [589, 101] width 11 height 11
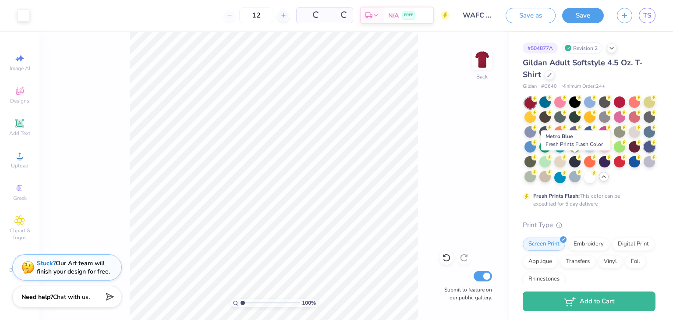
click at [643, 152] on div at bounding box center [648, 146] width 11 height 11
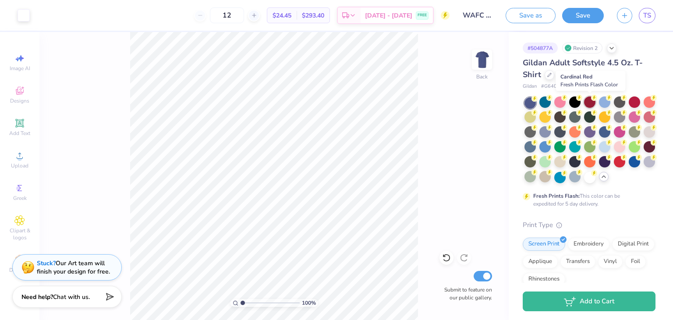
click at [589, 103] on div at bounding box center [589, 101] width 11 height 11
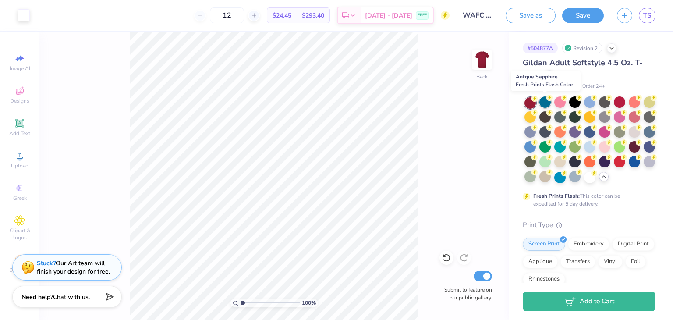
click at [545, 102] on div at bounding box center [544, 101] width 11 height 11
click at [546, 106] on div at bounding box center [544, 101] width 11 height 11
click at [562, 105] on div at bounding box center [559, 101] width 11 height 11
click at [574, 105] on div at bounding box center [574, 101] width 11 height 11
click at [590, 106] on div at bounding box center [589, 101] width 11 height 11
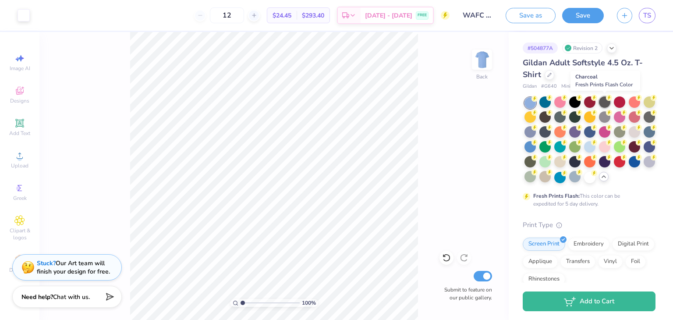
click at [604, 106] on div at bounding box center [604, 101] width 11 height 11
click at [620, 106] on div at bounding box center [619, 101] width 11 height 11
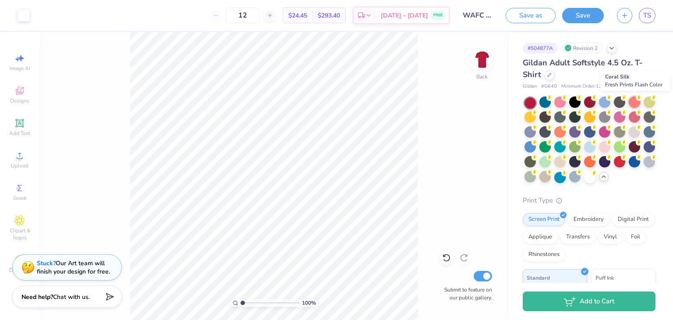
click at [633, 106] on div at bounding box center [634, 101] width 11 height 11
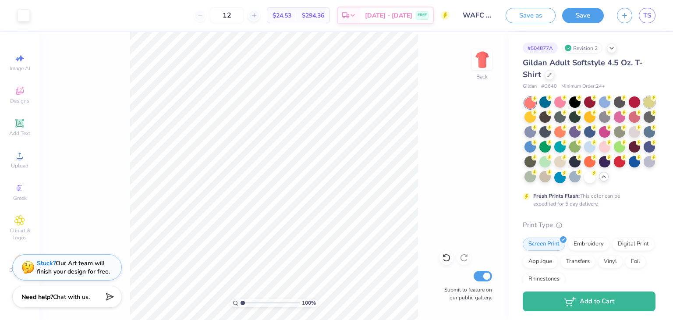
click at [643, 108] on div at bounding box center [648, 101] width 11 height 11
click at [536, 118] on div at bounding box center [529, 116] width 11 height 11
click at [551, 120] on div at bounding box center [544, 116] width 11 height 11
click at [566, 120] on div at bounding box center [559, 116] width 11 height 11
click at [580, 121] on div at bounding box center [574, 116] width 11 height 11
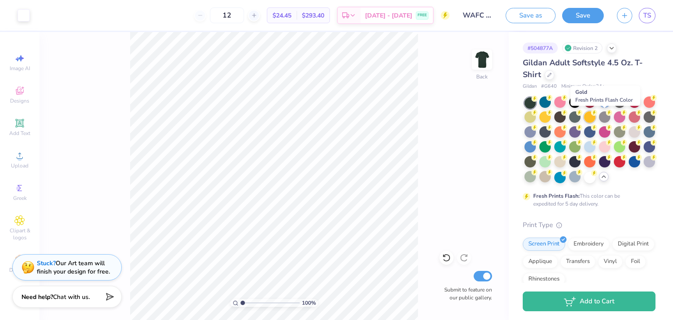
click at [595, 121] on div at bounding box center [589, 116] width 11 height 11
click at [610, 120] on div at bounding box center [604, 116] width 11 height 11
click at [625, 120] on div at bounding box center [619, 116] width 11 height 11
click at [629, 123] on div at bounding box center [634, 116] width 11 height 11
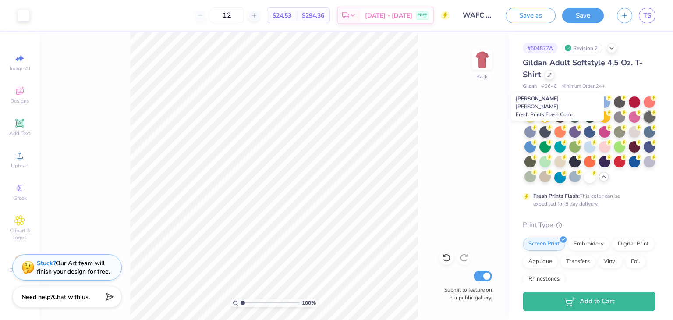
click at [643, 123] on div at bounding box center [648, 116] width 11 height 11
click at [536, 132] on div at bounding box center [529, 131] width 11 height 11
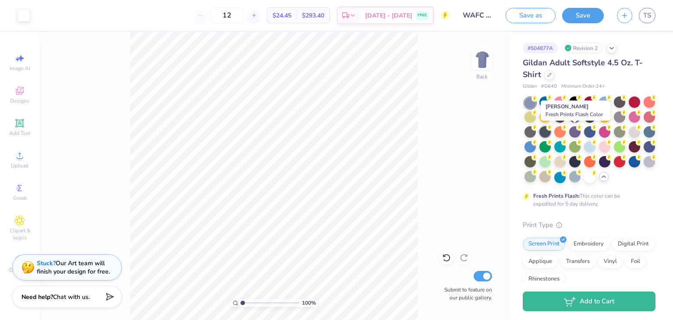
click at [551, 134] on div at bounding box center [544, 131] width 11 height 11
click at [566, 135] on div at bounding box center [559, 131] width 11 height 11
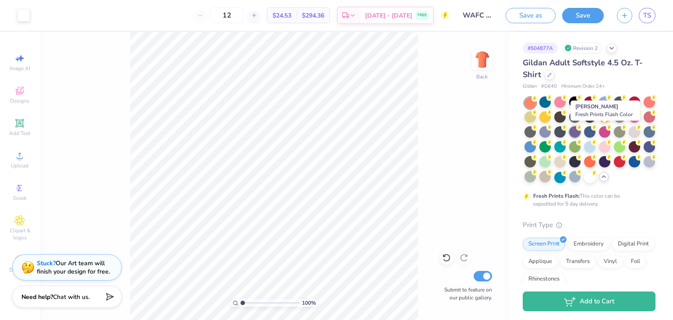
click at [580, 136] on div at bounding box center [574, 131] width 11 height 11
click at [595, 135] on div at bounding box center [589, 131] width 11 height 11
click at [610, 135] on div at bounding box center [604, 131] width 11 height 11
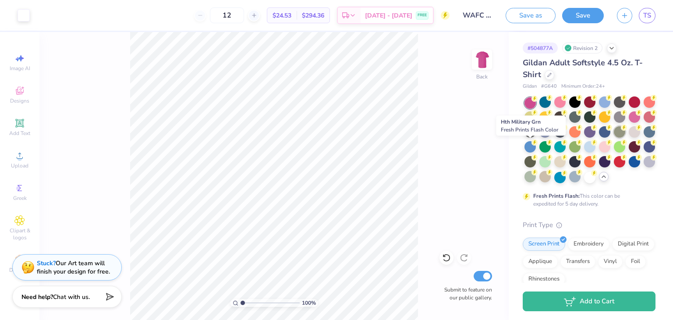
click at [614, 138] on div at bounding box center [619, 131] width 11 height 11
click at [629, 138] on div at bounding box center [634, 131] width 11 height 11
click at [643, 138] on div at bounding box center [648, 131] width 11 height 11
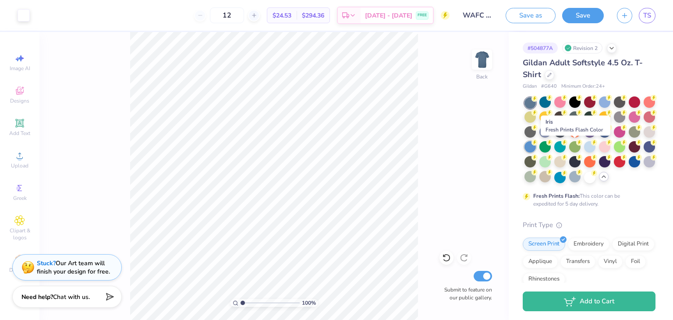
click at [536, 149] on div at bounding box center [529, 146] width 11 height 11
click at [551, 151] on div at bounding box center [544, 146] width 11 height 11
click at [566, 151] on div at bounding box center [559, 146] width 11 height 11
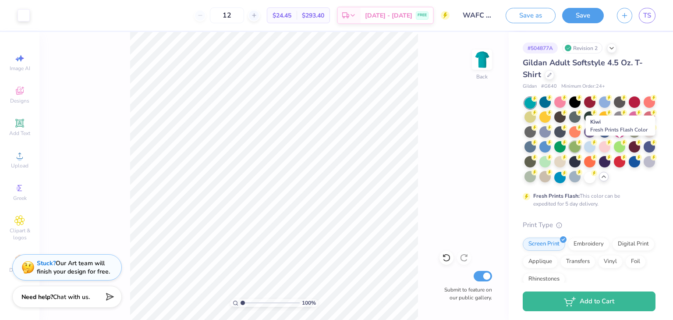
click at [580, 150] on div at bounding box center [574, 146] width 11 height 11
click at [595, 151] on div at bounding box center [589, 146] width 11 height 11
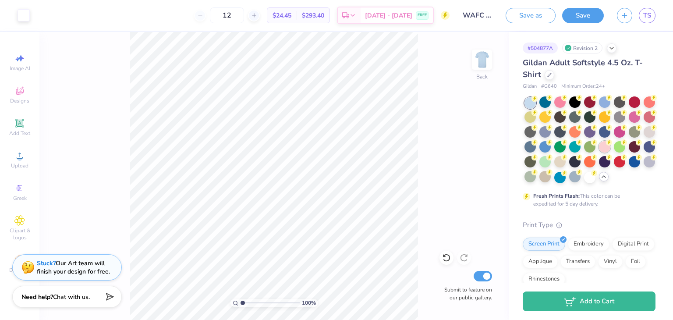
click at [599, 152] on div at bounding box center [604, 146] width 11 height 11
click at [614, 152] on div at bounding box center [619, 146] width 11 height 11
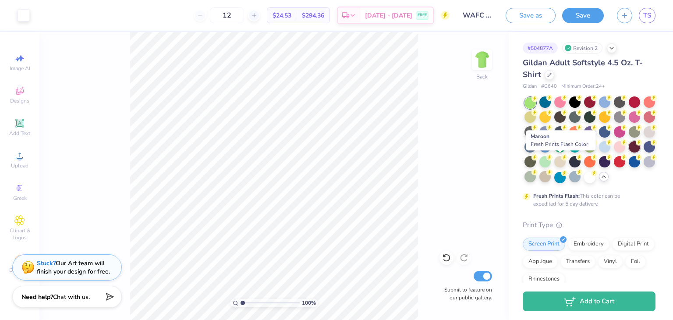
click at [629, 152] on div at bounding box center [634, 146] width 11 height 11
click at [643, 152] on div at bounding box center [648, 146] width 11 height 11
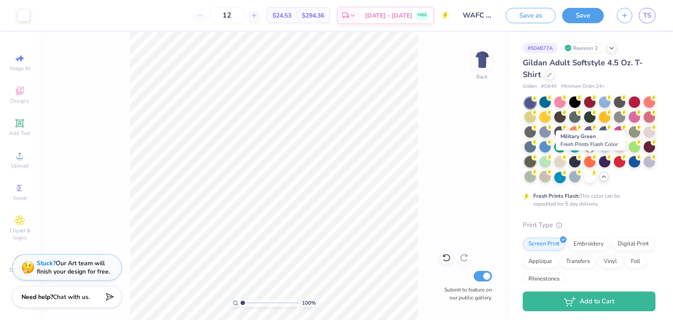
click at [536, 165] on div at bounding box center [529, 161] width 11 height 11
click at [551, 165] on div at bounding box center [544, 161] width 11 height 11
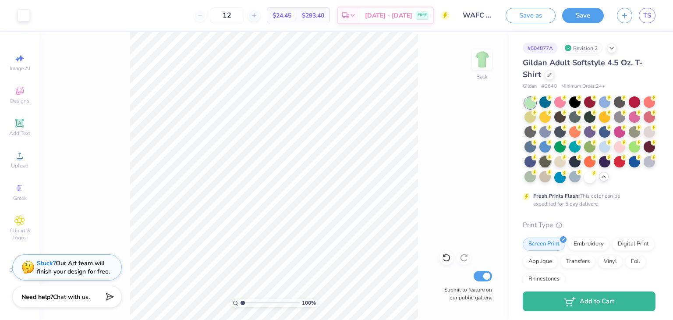
click at [551, 165] on div at bounding box center [544, 161] width 11 height 11
click at [566, 164] on div at bounding box center [559, 161] width 11 height 11
click at [580, 164] on div at bounding box center [574, 161] width 11 height 11
click at [584, 167] on div at bounding box center [589, 161] width 11 height 11
click at [599, 167] on div at bounding box center [604, 161] width 11 height 11
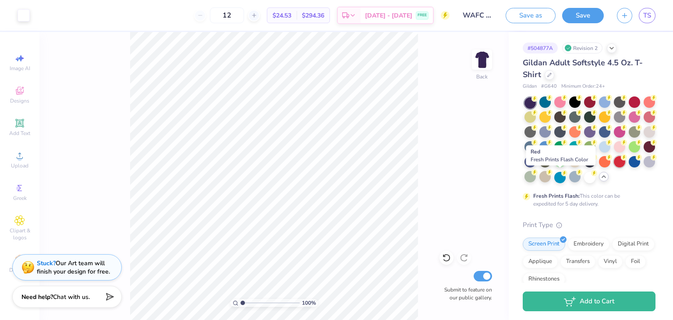
click at [614, 167] on div at bounding box center [619, 161] width 11 height 11
click at [629, 167] on div at bounding box center [634, 161] width 11 height 11
click at [643, 167] on div at bounding box center [648, 161] width 11 height 11
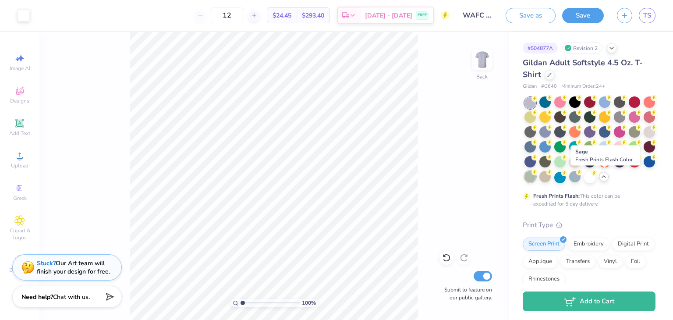
click at [536, 179] on div at bounding box center [529, 176] width 11 height 11
click at [551, 180] on div at bounding box center [544, 176] width 11 height 11
click at [566, 181] on div at bounding box center [559, 176] width 11 height 11
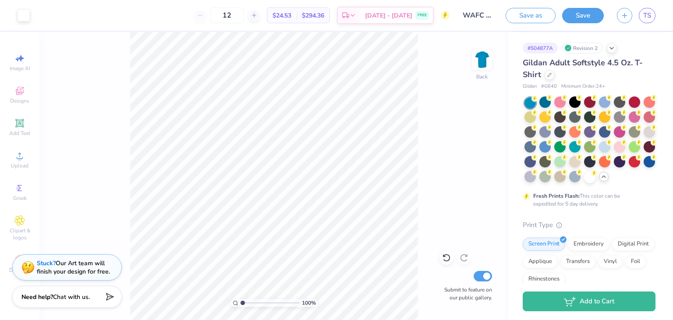
click at [640, 208] on div "Fresh Prints Flash: This color can be expedited for 5 day delivery." at bounding box center [587, 200] width 108 height 16
click at [614, 152] on div at bounding box center [619, 146] width 11 height 11
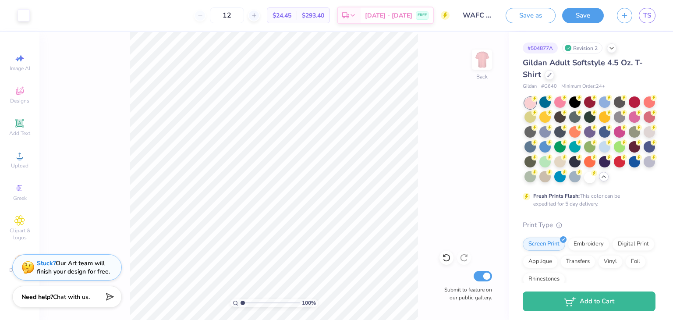
click at [663, 220] on div "# 504877A Revision 2 Gildan Adult Softstyle 4.5 Oz. T-Shirt Gildan # G640 Minim…" at bounding box center [591, 262] width 164 height 460
click at [614, 138] on div at bounding box center [619, 131] width 11 height 11
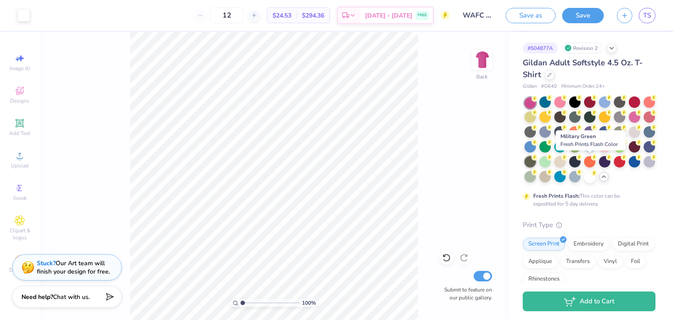
click at [536, 165] on div at bounding box center [529, 161] width 11 height 11
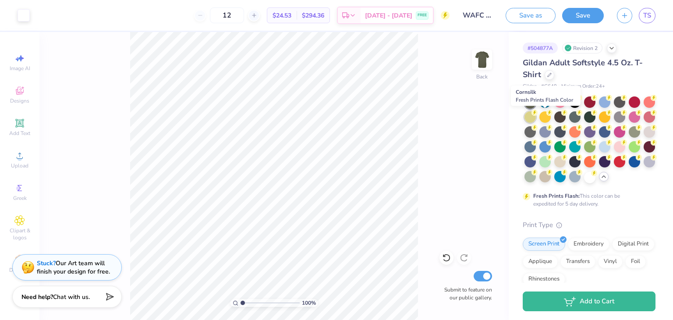
click at [536, 120] on div at bounding box center [529, 116] width 11 height 11
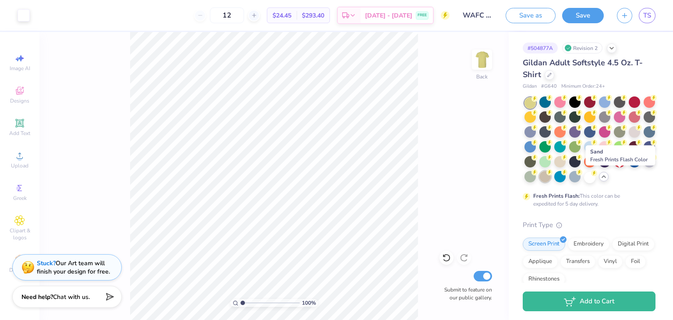
click at [551, 178] on div at bounding box center [544, 176] width 11 height 11
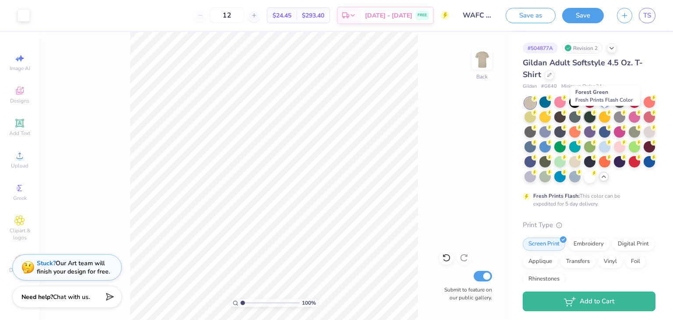
click at [595, 118] on div at bounding box center [589, 116] width 11 height 11
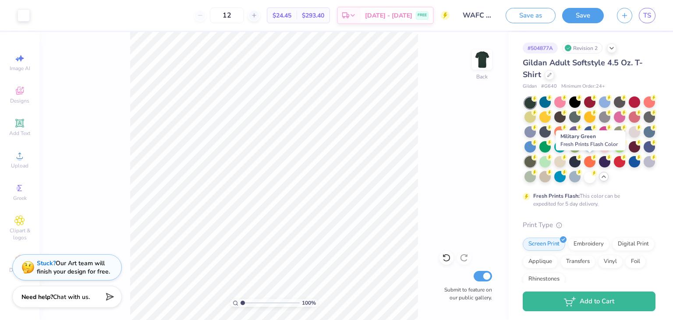
click at [536, 162] on div at bounding box center [529, 161] width 11 height 11
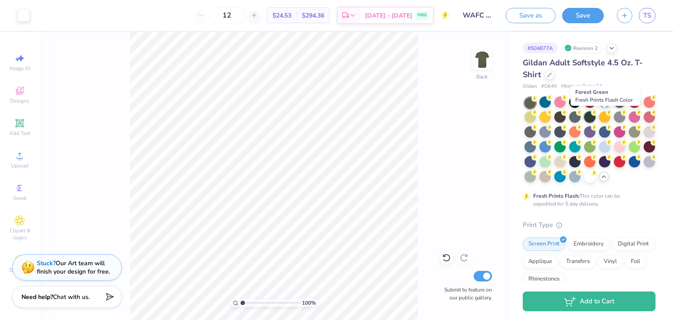
click at [595, 118] on div at bounding box center [589, 116] width 11 height 11
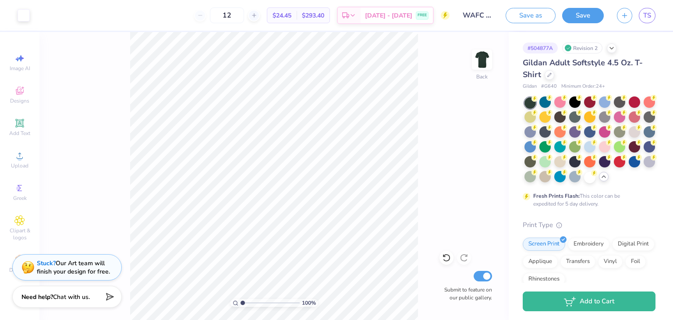
drag, startPoint x: 252, startPoint y: 14, endPoint x: 208, endPoint y: 19, distance: 44.1
click at [208, 19] on div "12" at bounding box center [227, 15] width 66 height 16
type input "500"
click at [547, 75] on icon at bounding box center [549, 74] width 4 height 4
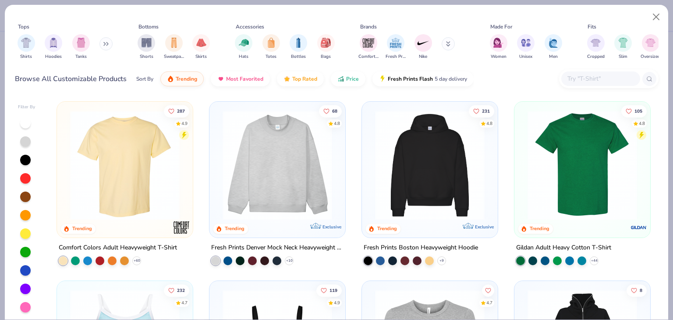
click at [137, 166] on img at bounding box center [125, 165] width 118 height 110
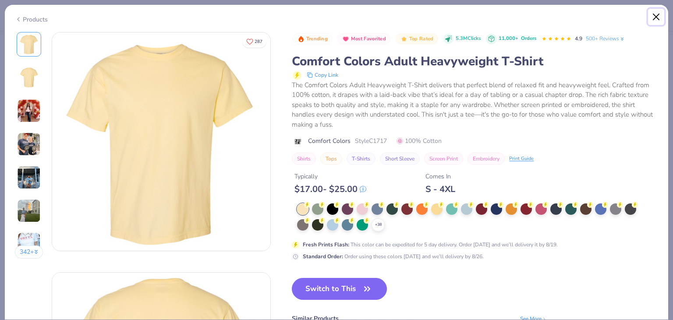
click at [653, 19] on button "Close" at bounding box center [656, 17] width 17 height 17
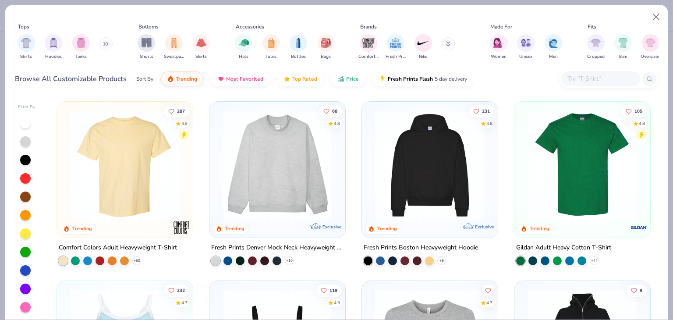
click at [161, 179] on img at bounding box center [125, 165] width 118 height 110
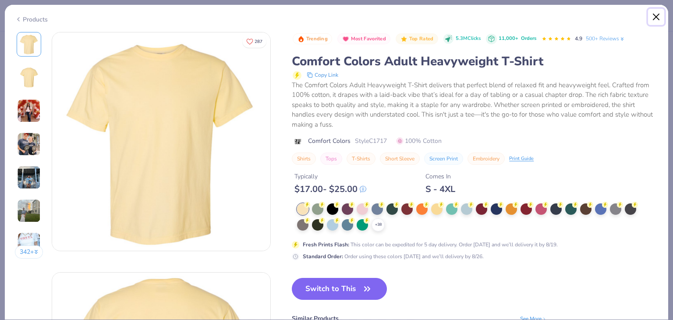
click at [661, 16] on button "Close" at bounding box center [656, 17] width 17 height 17
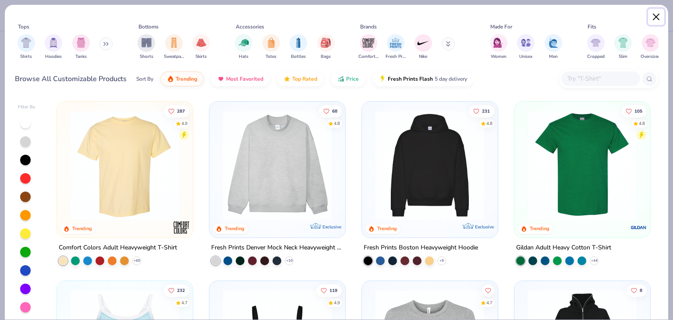
click at [655, 15] on button "Close" at bounding box center [656, 17] width 17 height 17
